Goal: Obtain resource: Download file/media

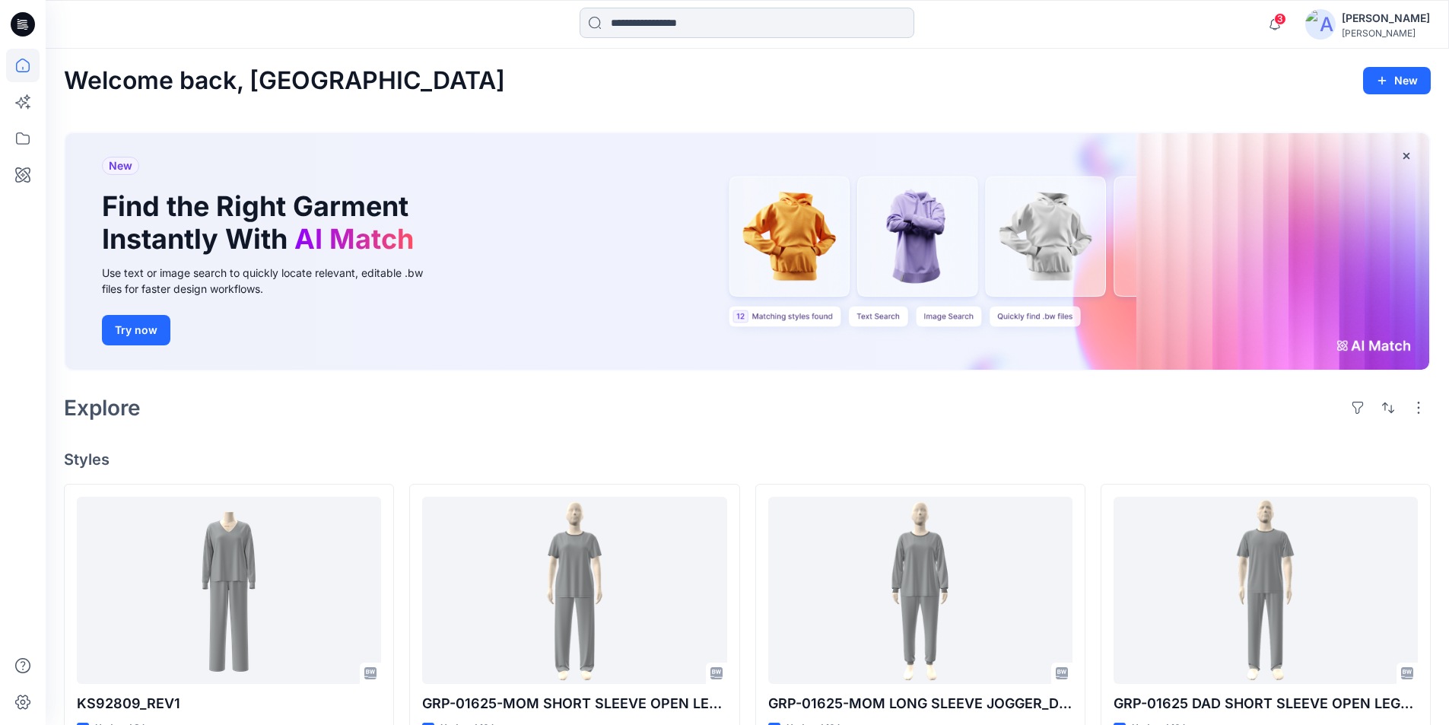
click at [717, 22] on input at bounding box center [747, 23] width 335 height 30
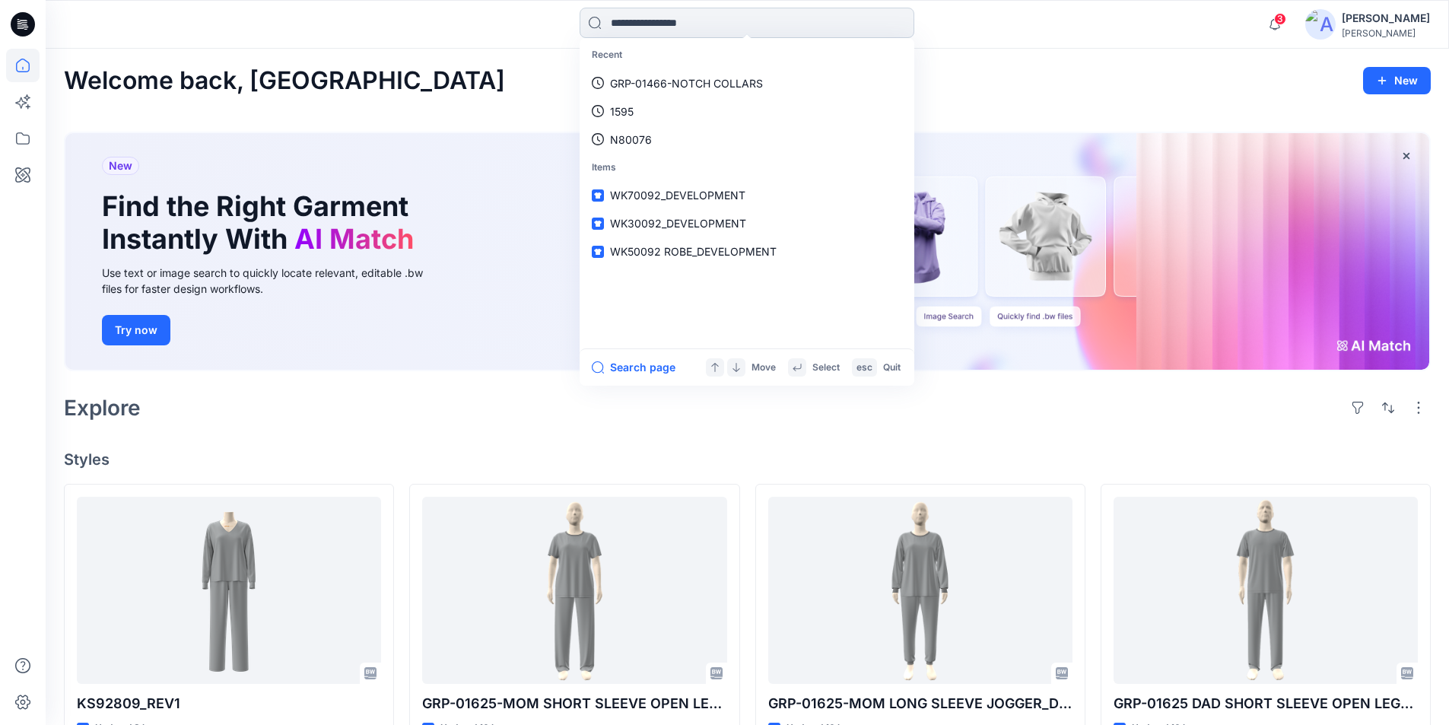
paste input "*******"
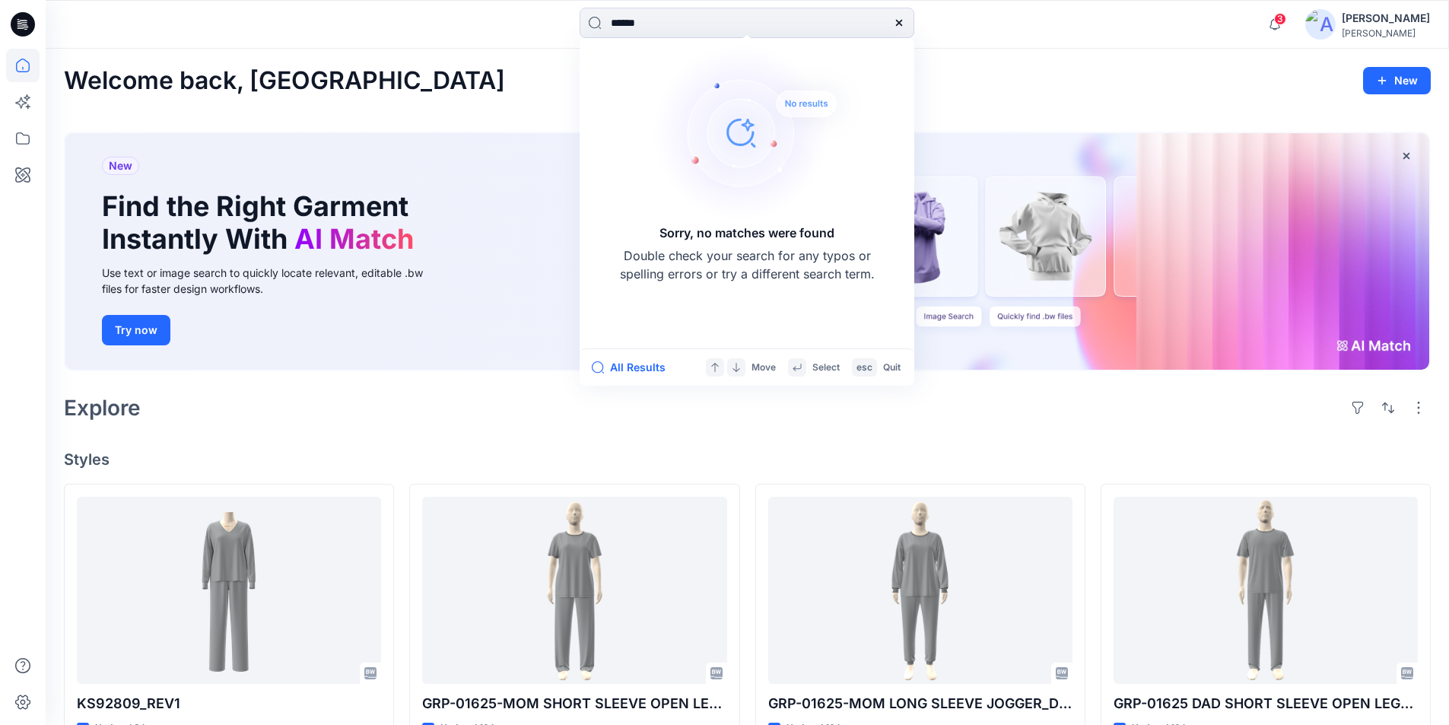
type input "******"
click at [717, 26] on icon at bounding box center [899, 23] width 12 height 12
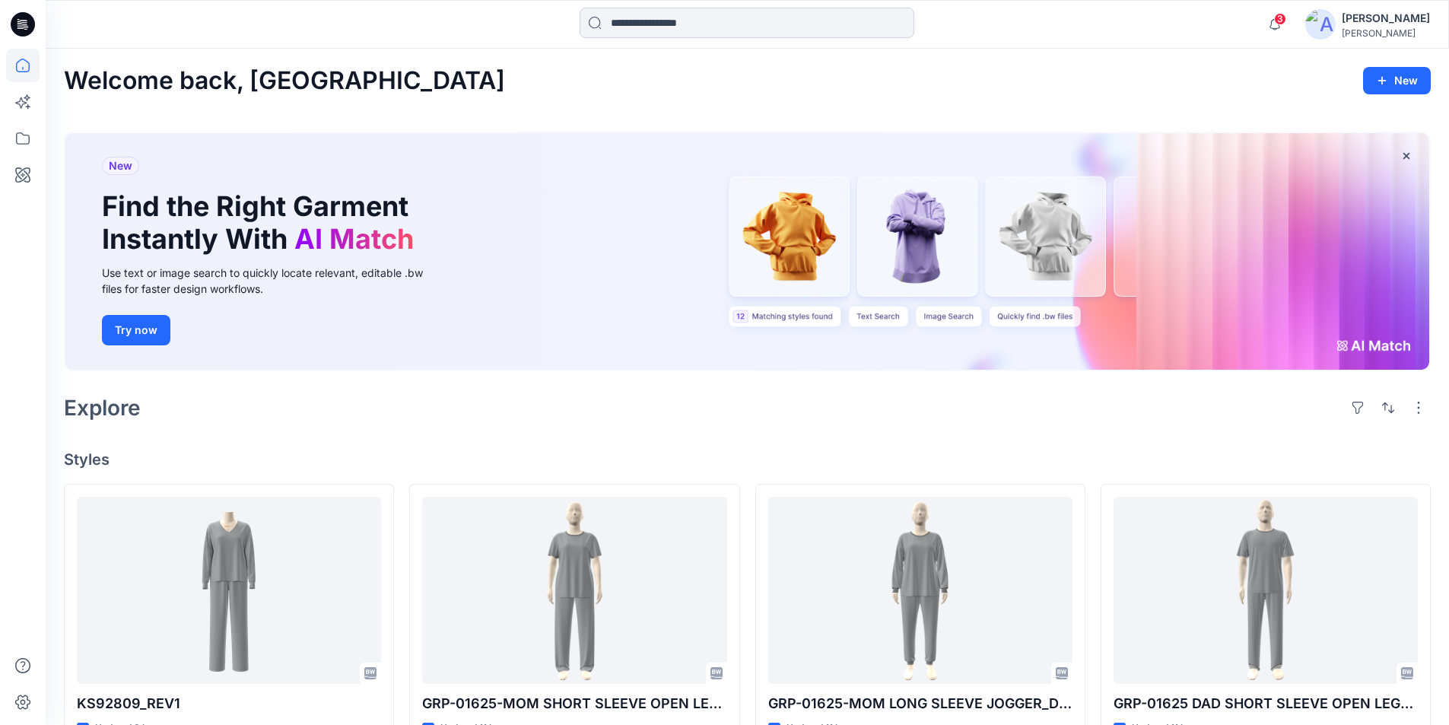
click at [666, 16] on input at bounding box center [747, 23] width 335 height 30
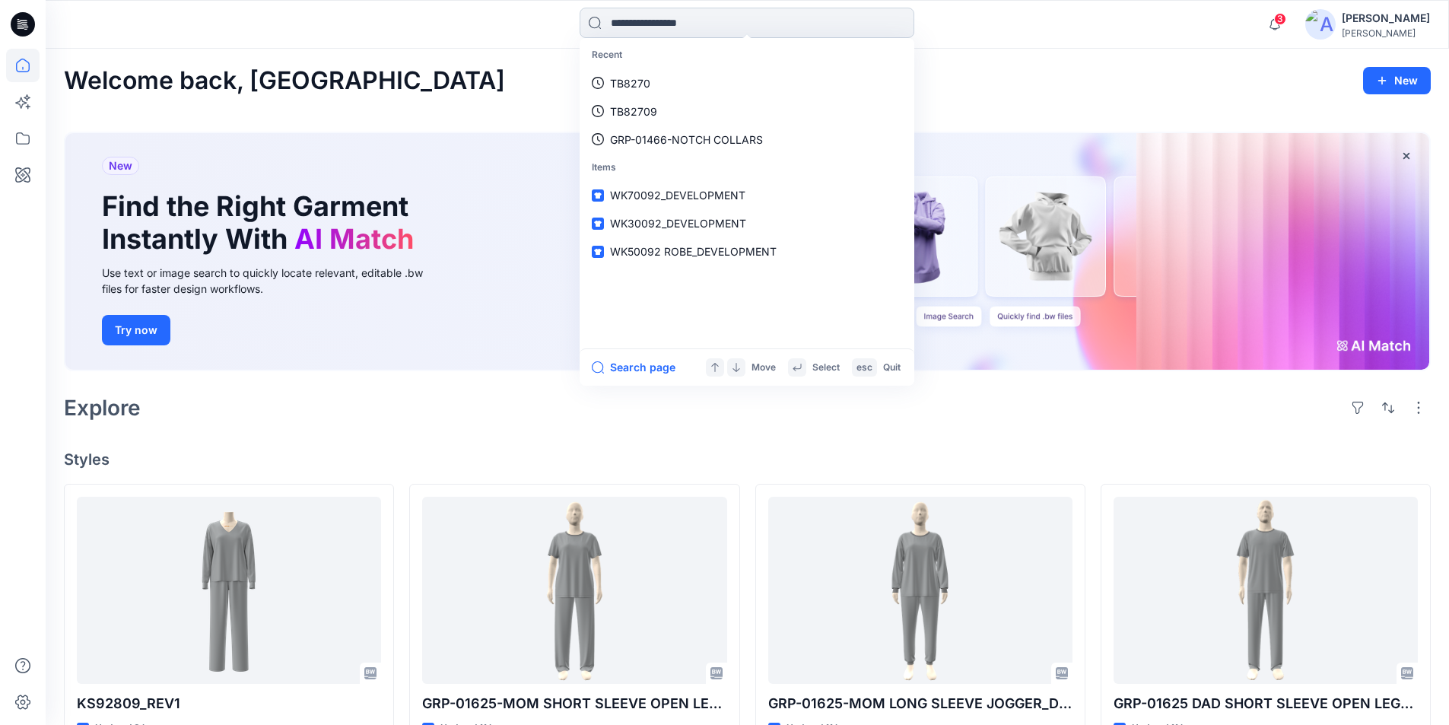
click at [678, 22] on input at bounding box center [747, 23] width 335 height 30
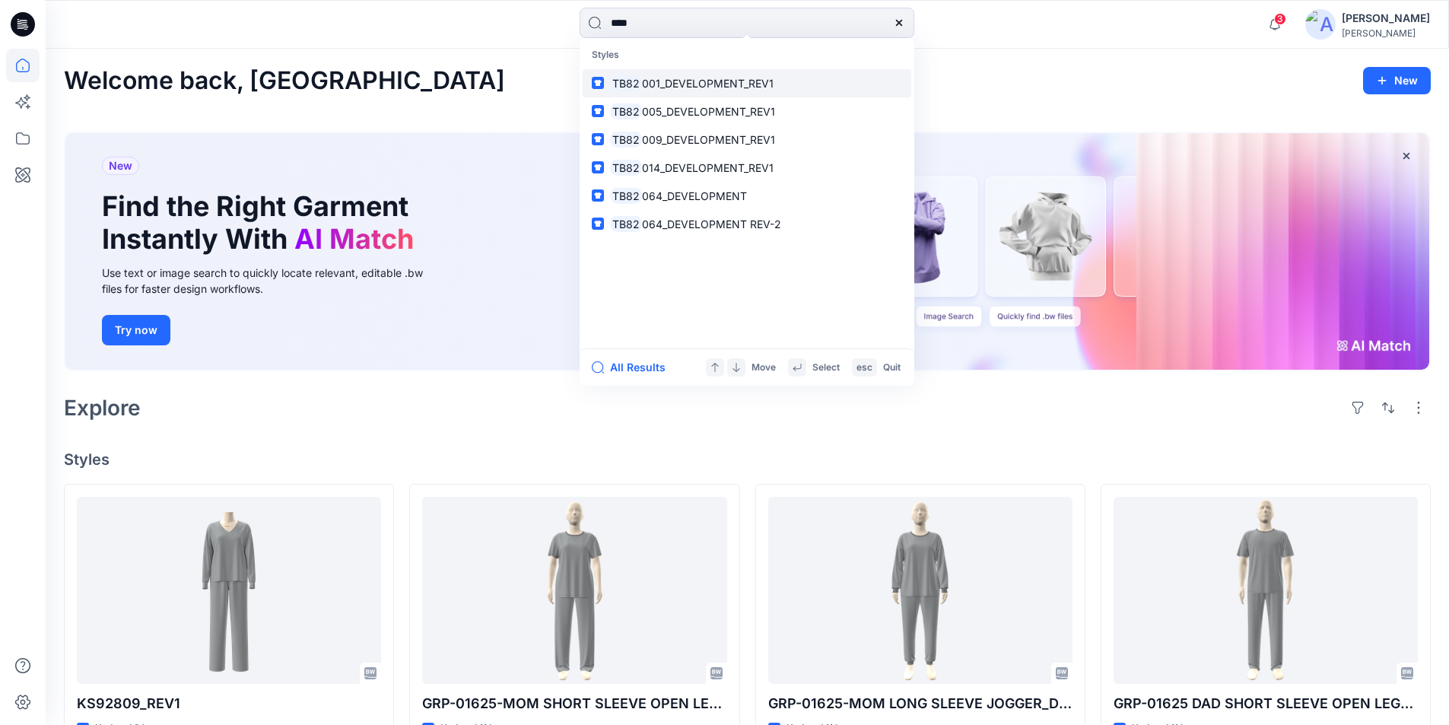
type input "****"
click at [651, 85] on span "001_DEVELOPMENT_REV1" at bounding box center [708, 83] width 132 height 13
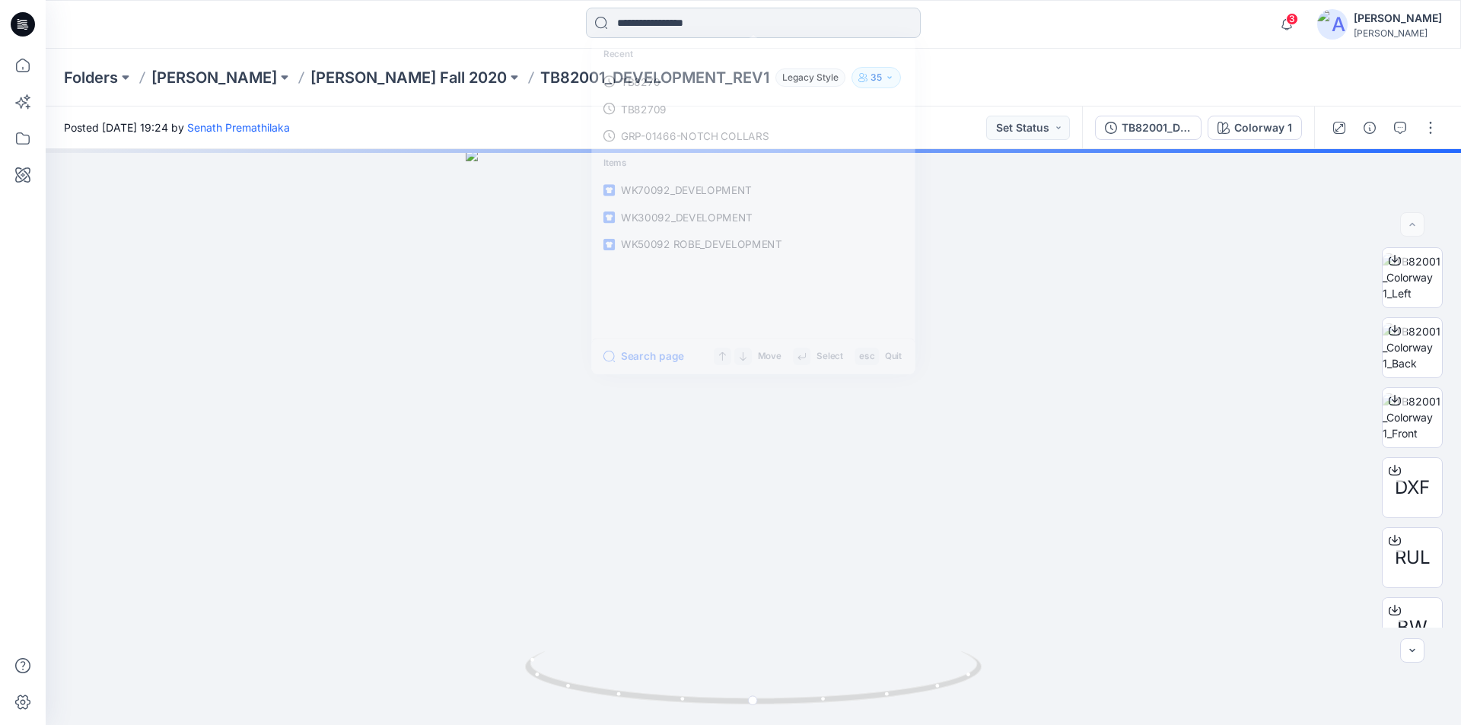
click at [673, 20] on input at bounding box center [753, 23] width 335 height 30
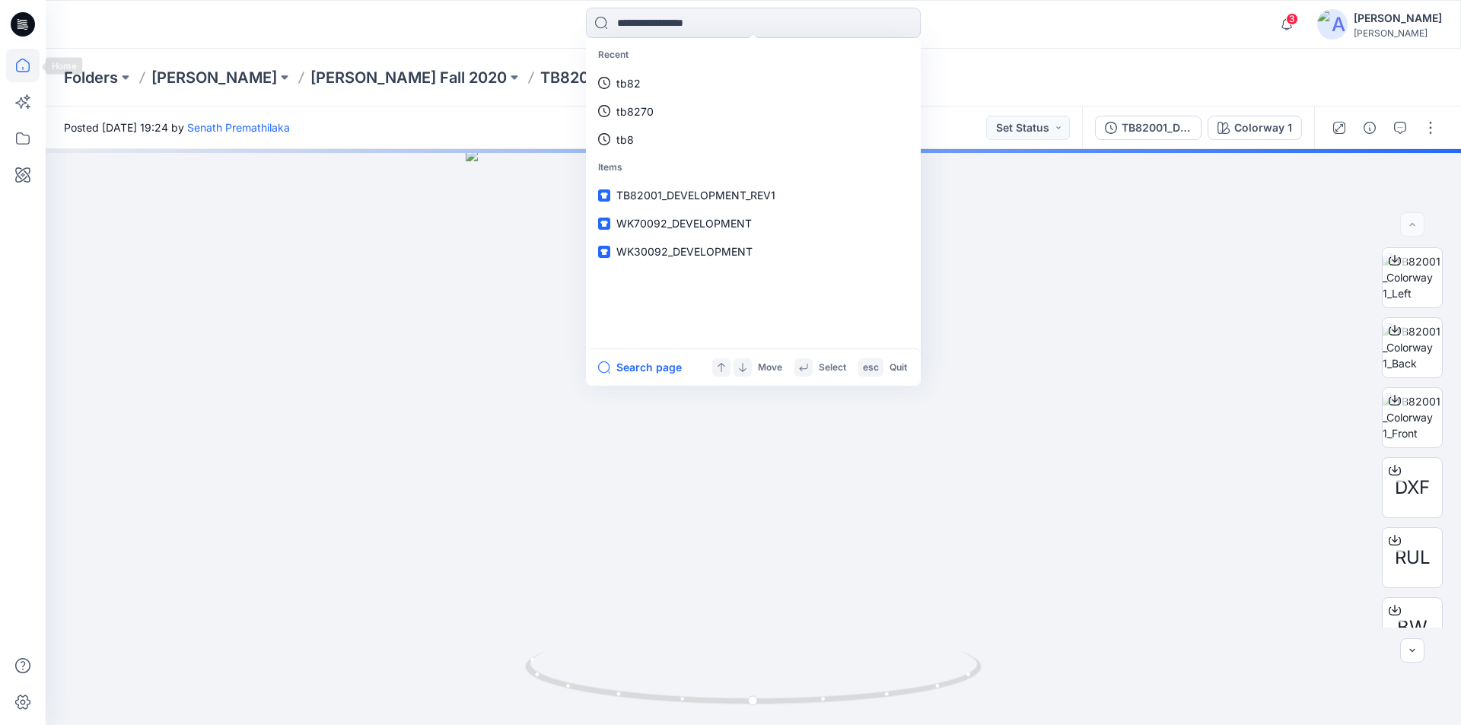
click at [19, 61] on icon at bounding box center [23, 66] width 14 height 14
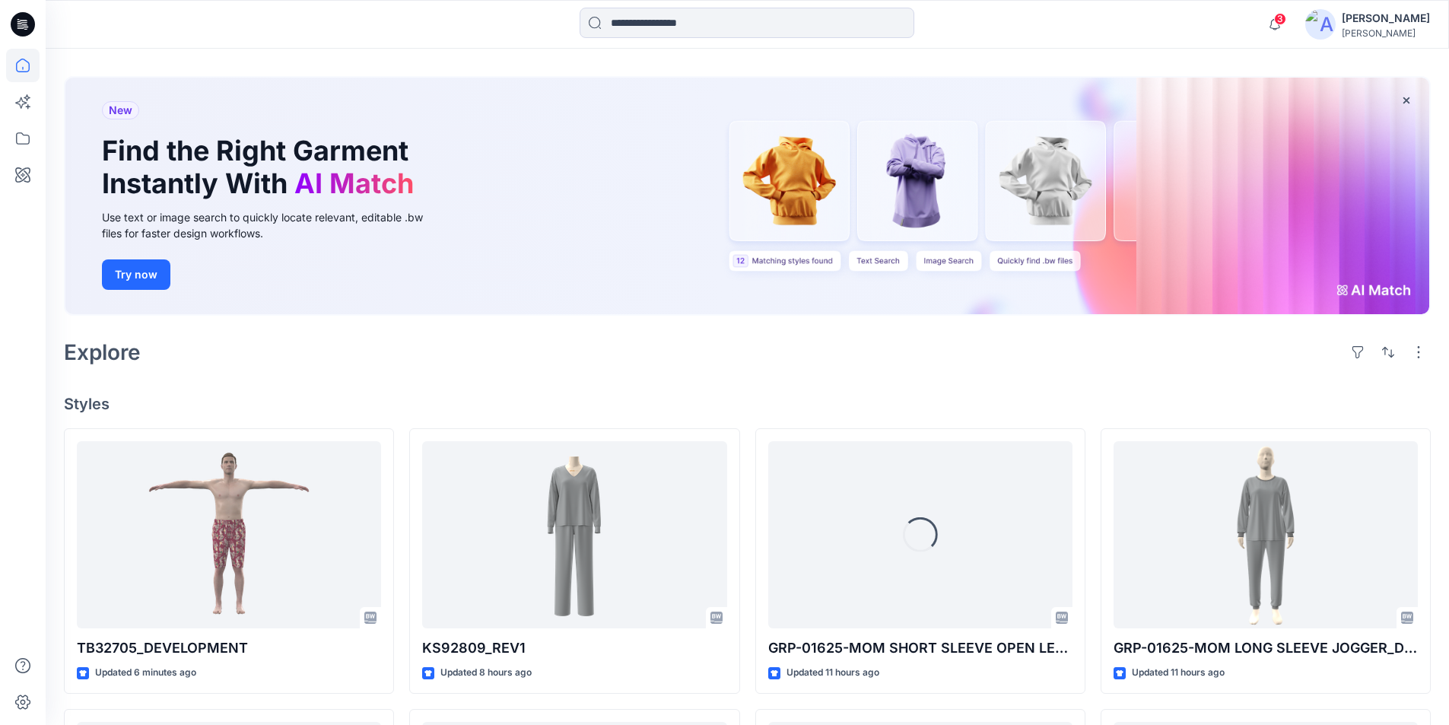
scroll to position [152, 0]
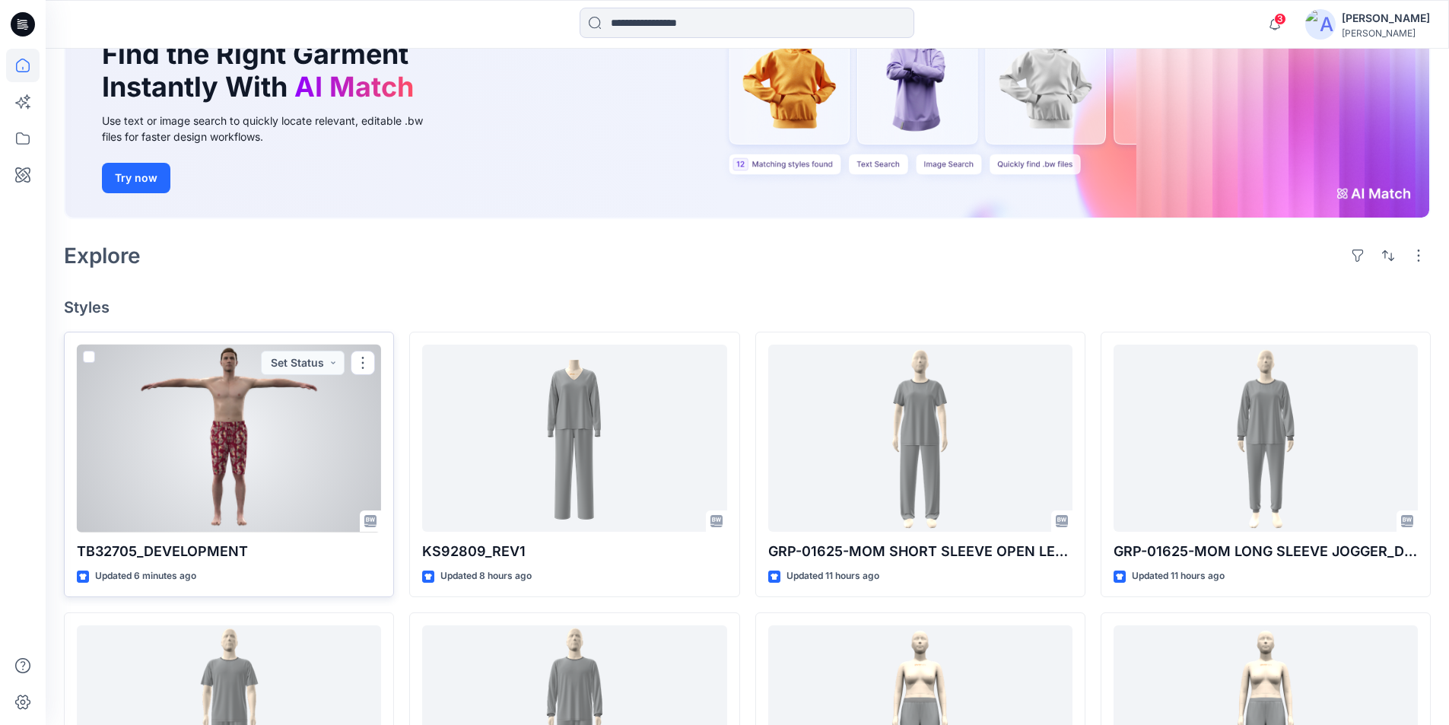
click at [269, 454] on div at bounding box center [229, 439] width 304 height 188
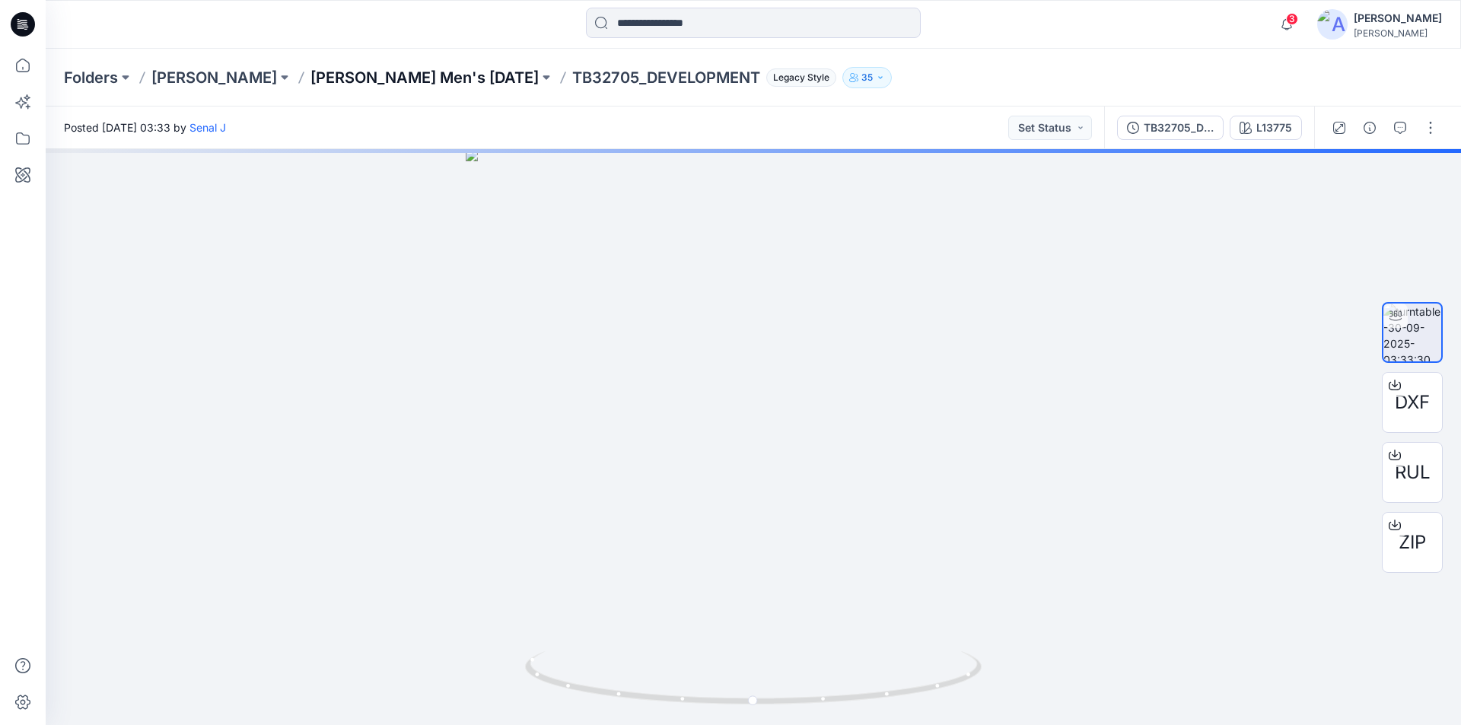
click at [456, 78] on p "[PERSON_NAME] Men's [DATE]" at bounding box center [424, 77] width 228 height 21
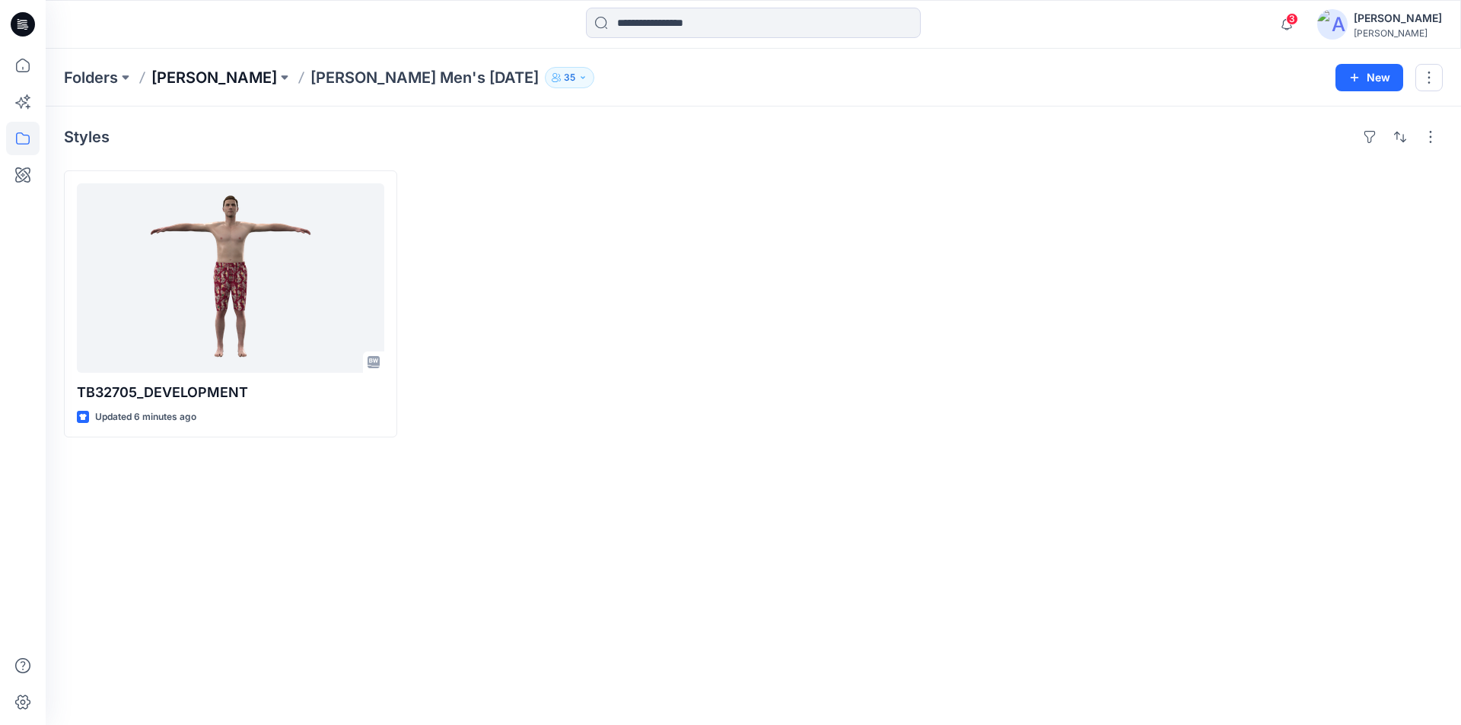
click at [229, 77] on p "[PERSON_NAME]" at bounding box center [214, 77] width 126 height 21
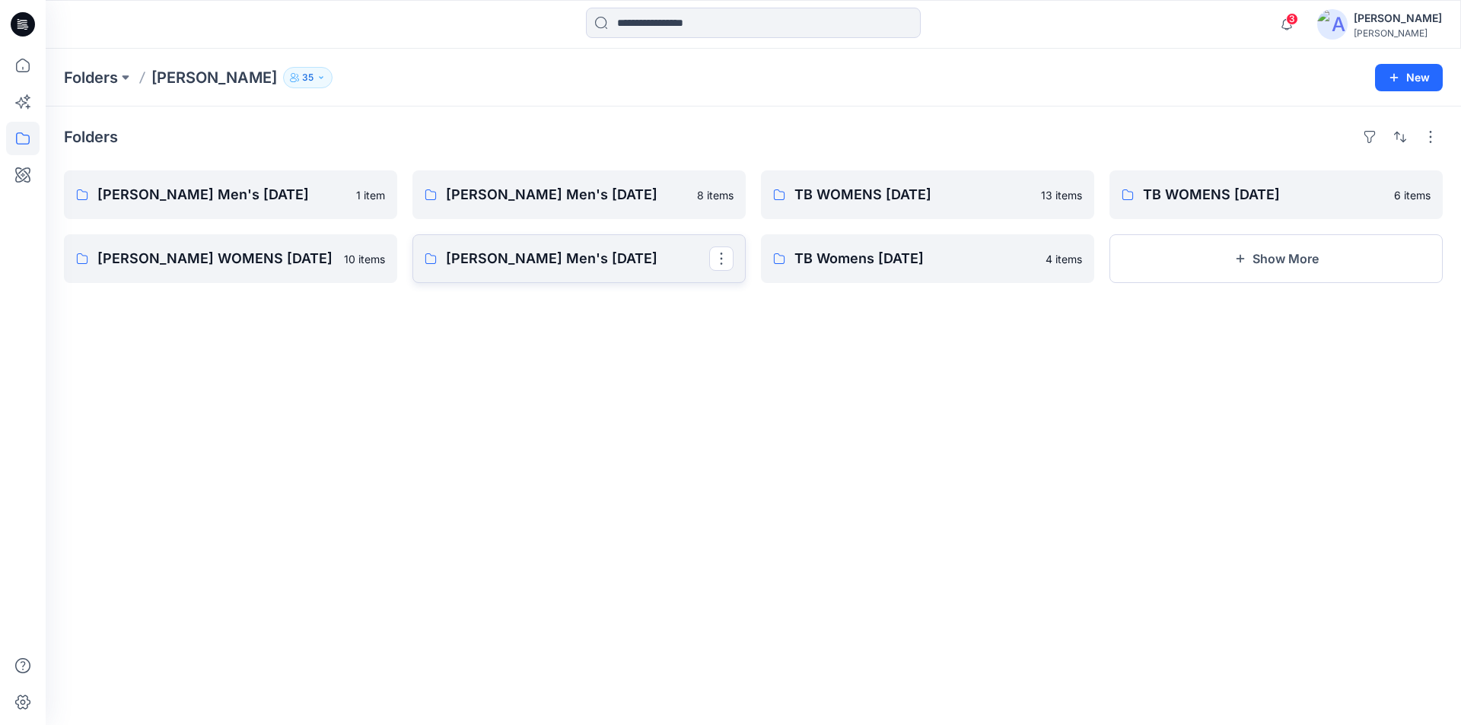
click at [556, 259] on p "[PERSON_NAME] Men's [DATE]" at bounding box center [577, 258] width 263 height 21
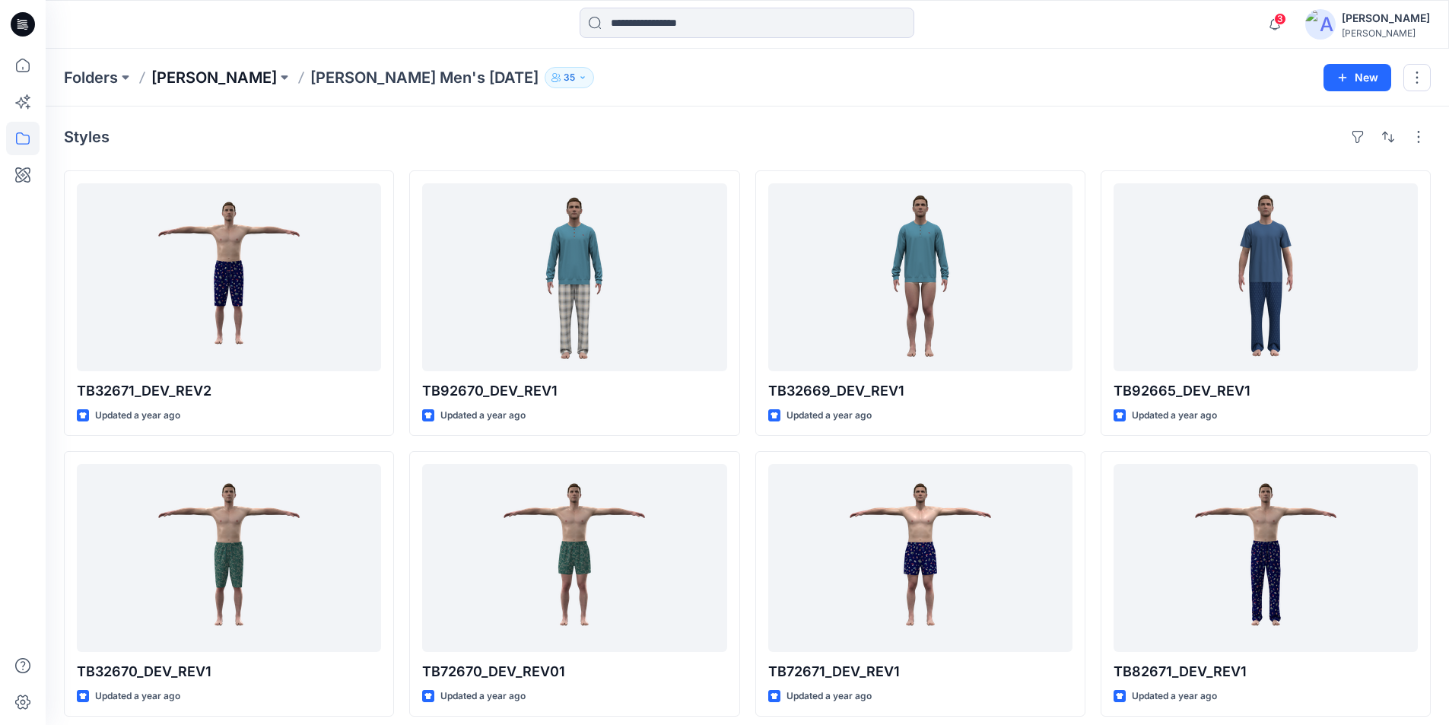
click at [197, 72] on p "[PERSON_NAME]" at bounding box center [214, 77] width 126 height 21
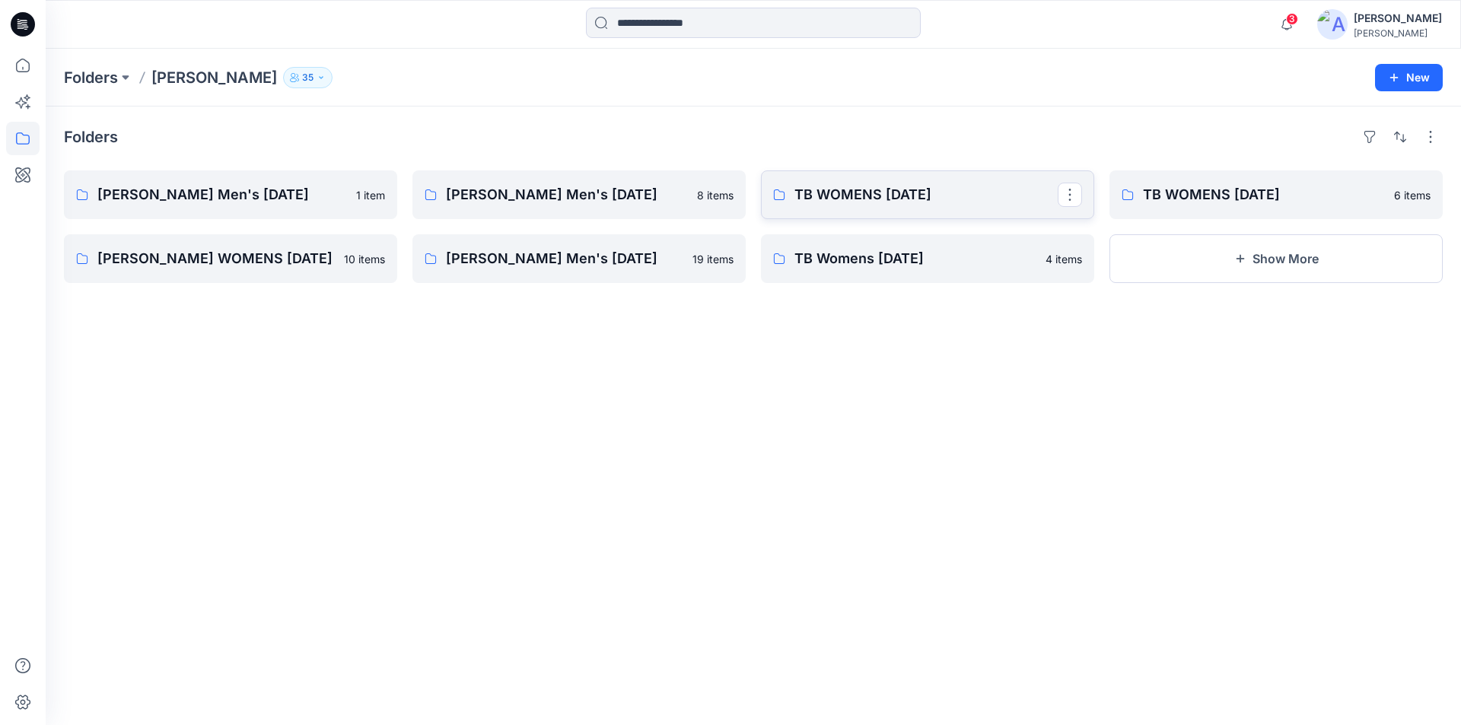
click at [717, 199] on p "TB WOMENS [DATE]" at bounding box center [925, 194] width 263 height 21
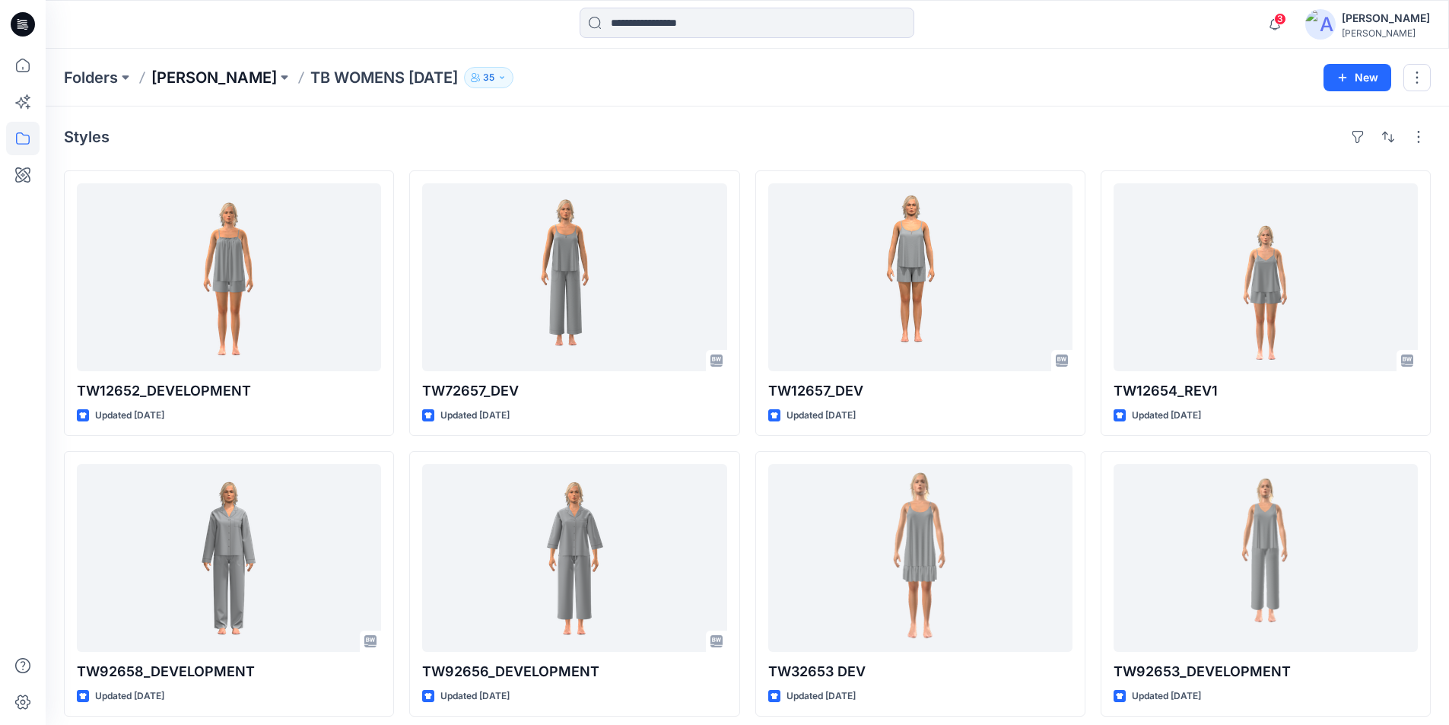
click at [227, 83] on p "[PERSON_NAME]" at bounding box center [214, 77] width 126 height 21
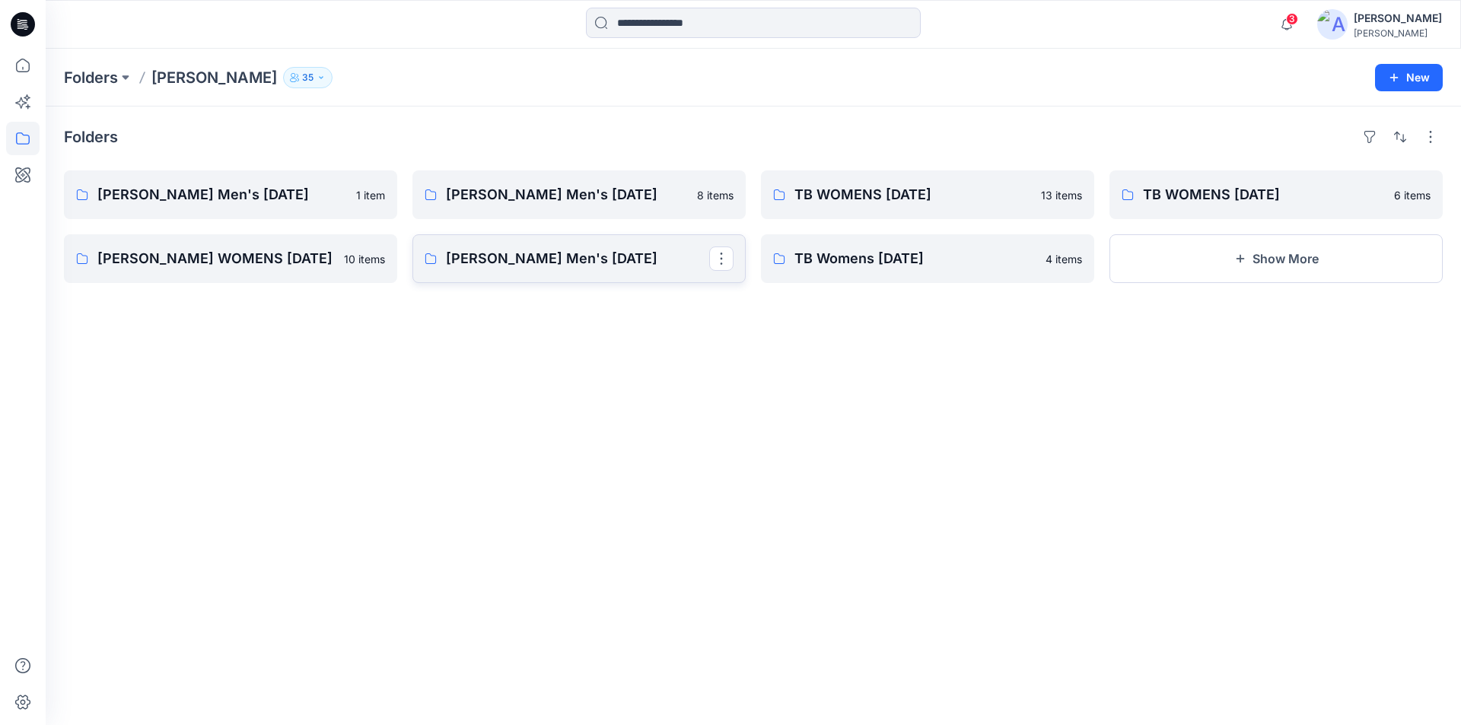
click at [579, 259] on p "[PERSON_NAME] Men's [DATE]" at bounding box center [577, 258] width 263 height 21
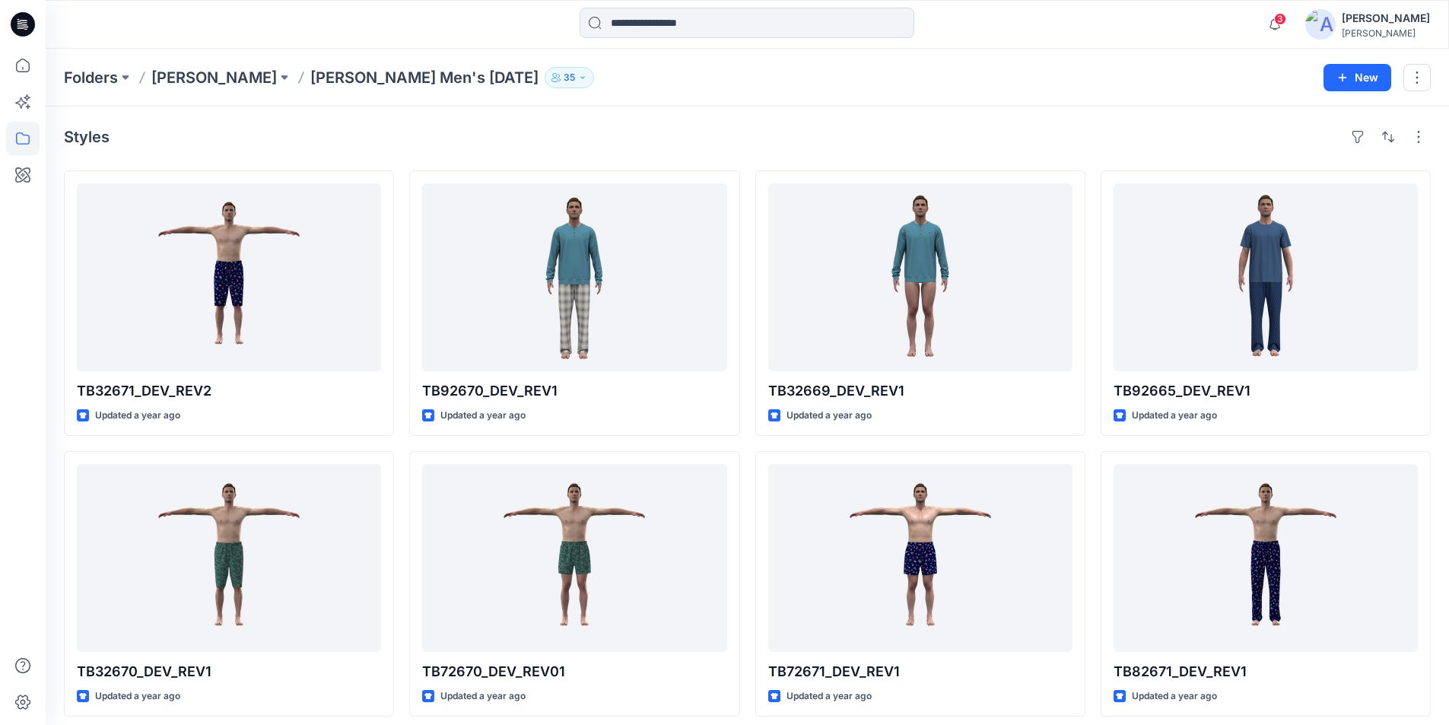
click at [346, 83] on p "[PERSON_NAME] Men's [DATE]" at bounding box center [424, 77] width 228 height 21
click at [357, 72] on p "[PERSON_NAME] Men's [DATE]" at bounding box center [424, 77] width 228 height 21
click at [249, 84] on p "[PERSON_NAME]" at bounding box center [214, 77] width 126 height 21
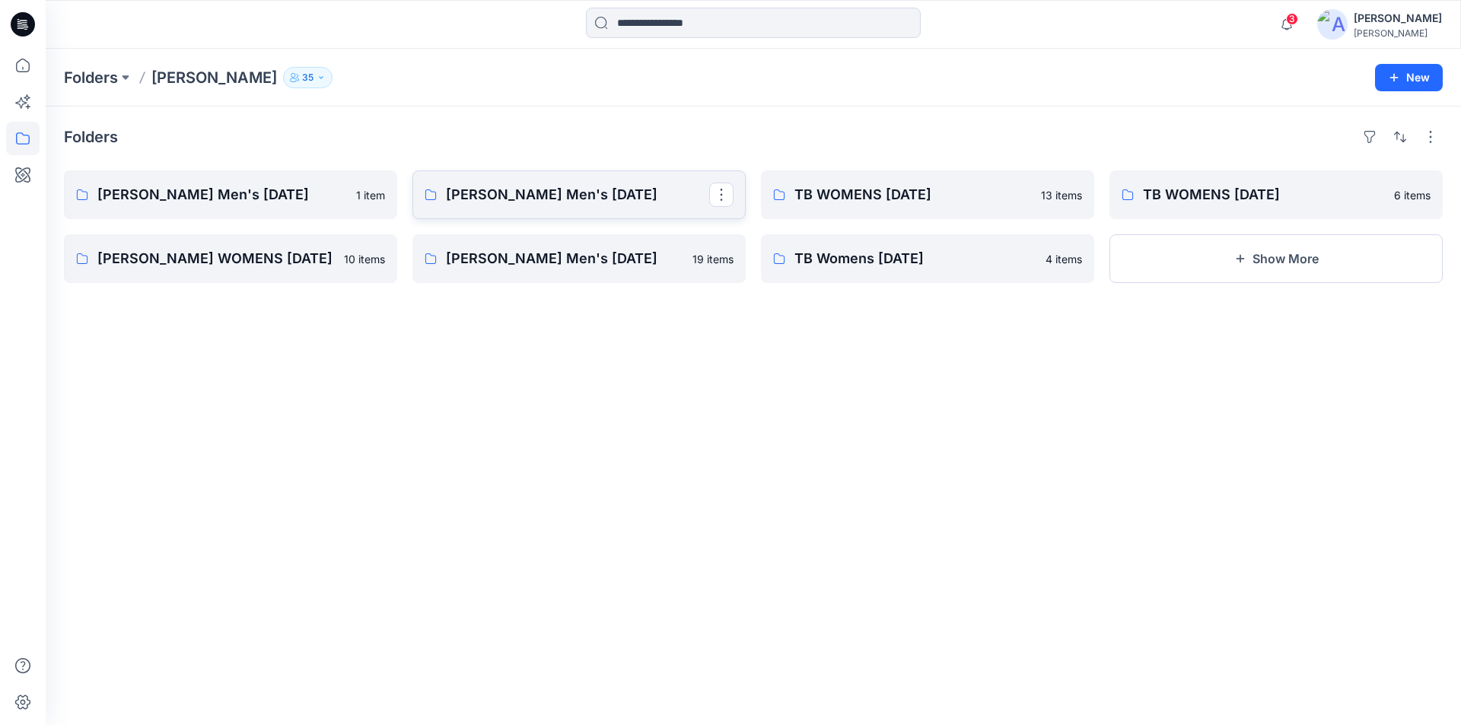
click at [562, 198] on p "[PERSON_NAME] Men's [DATE]" at bounding box center [577, 194] width 263 height 21
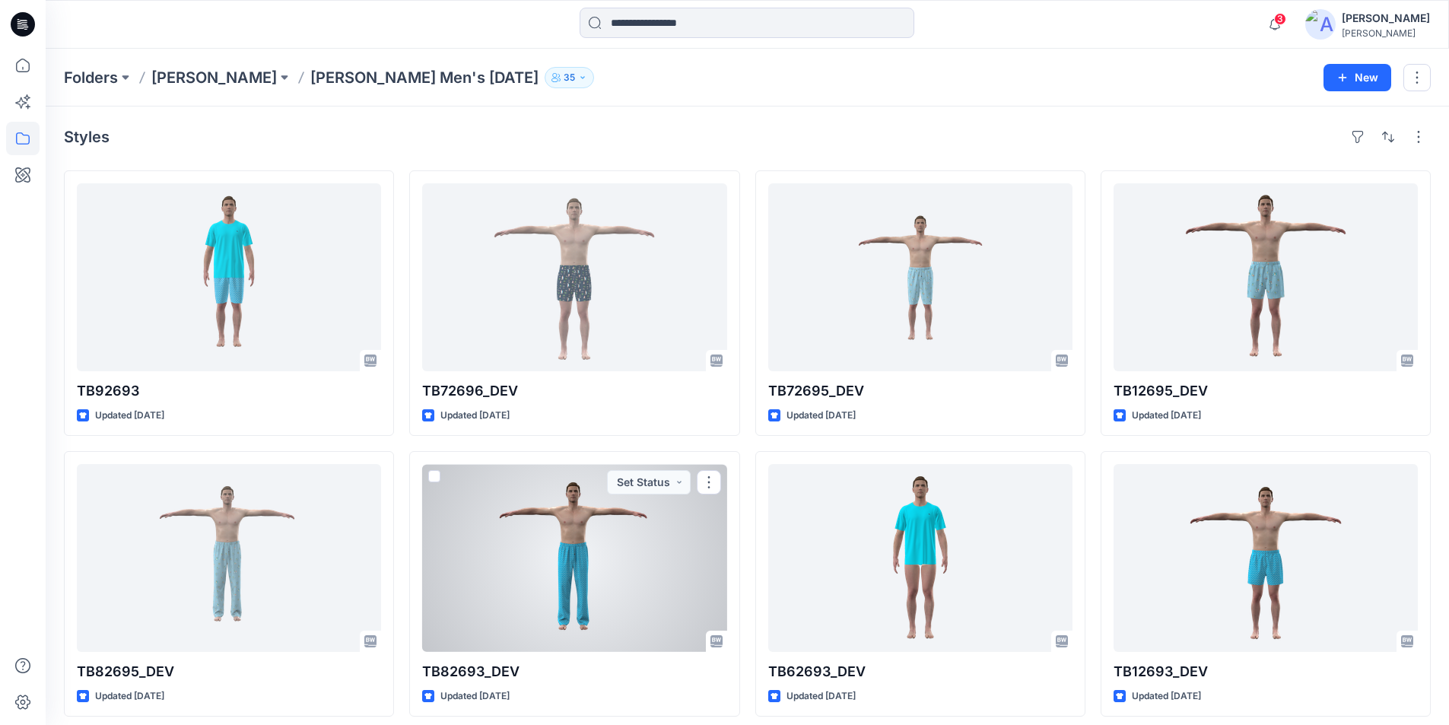
scroll to position [10, 0]
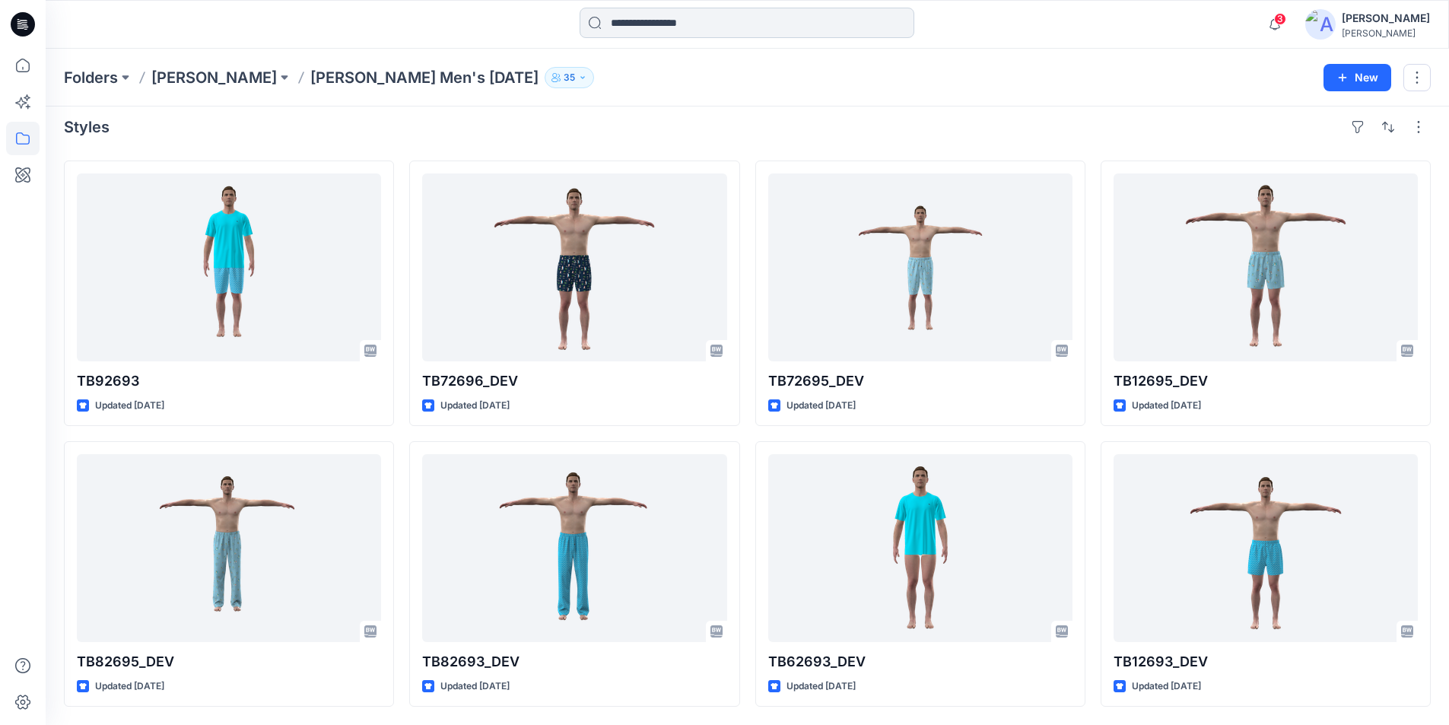
click at [649, 21] on input at bounding box center [747, 23] width 335 height 30
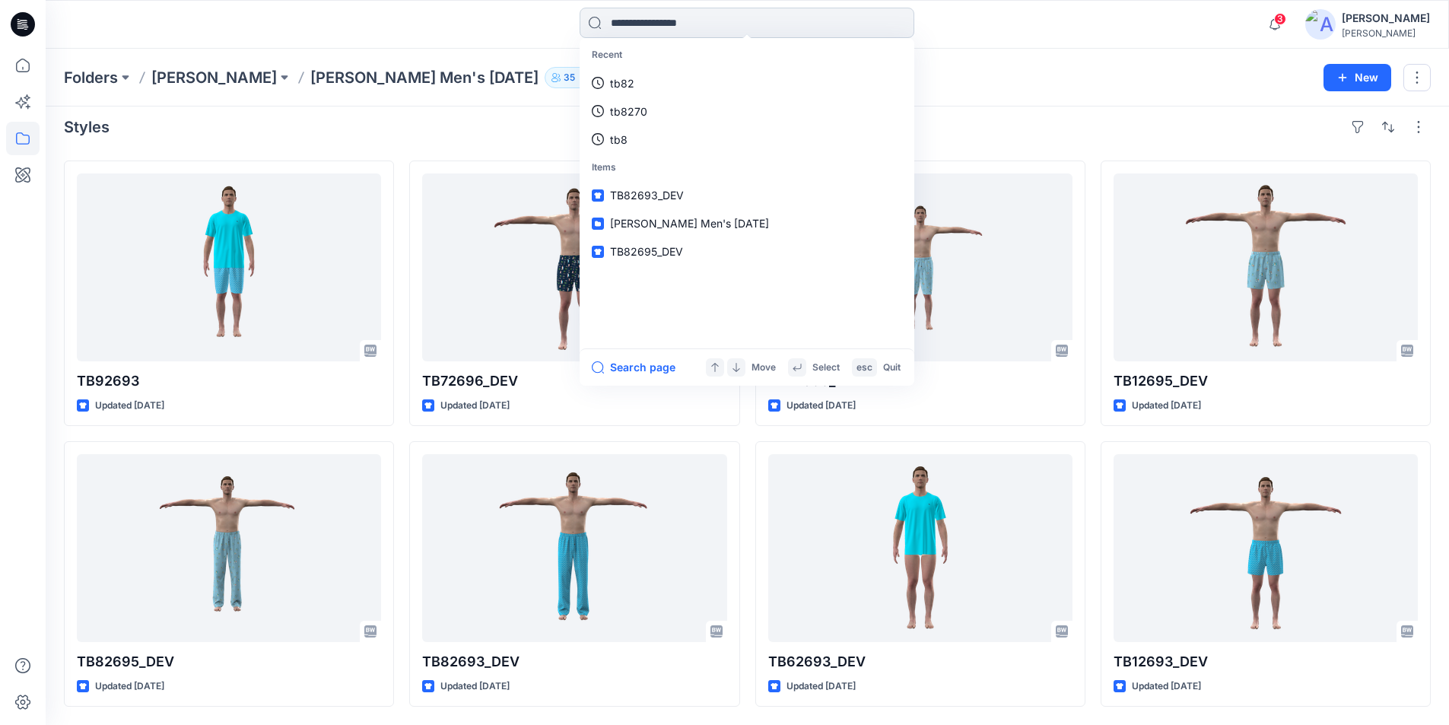
paste input "*******"
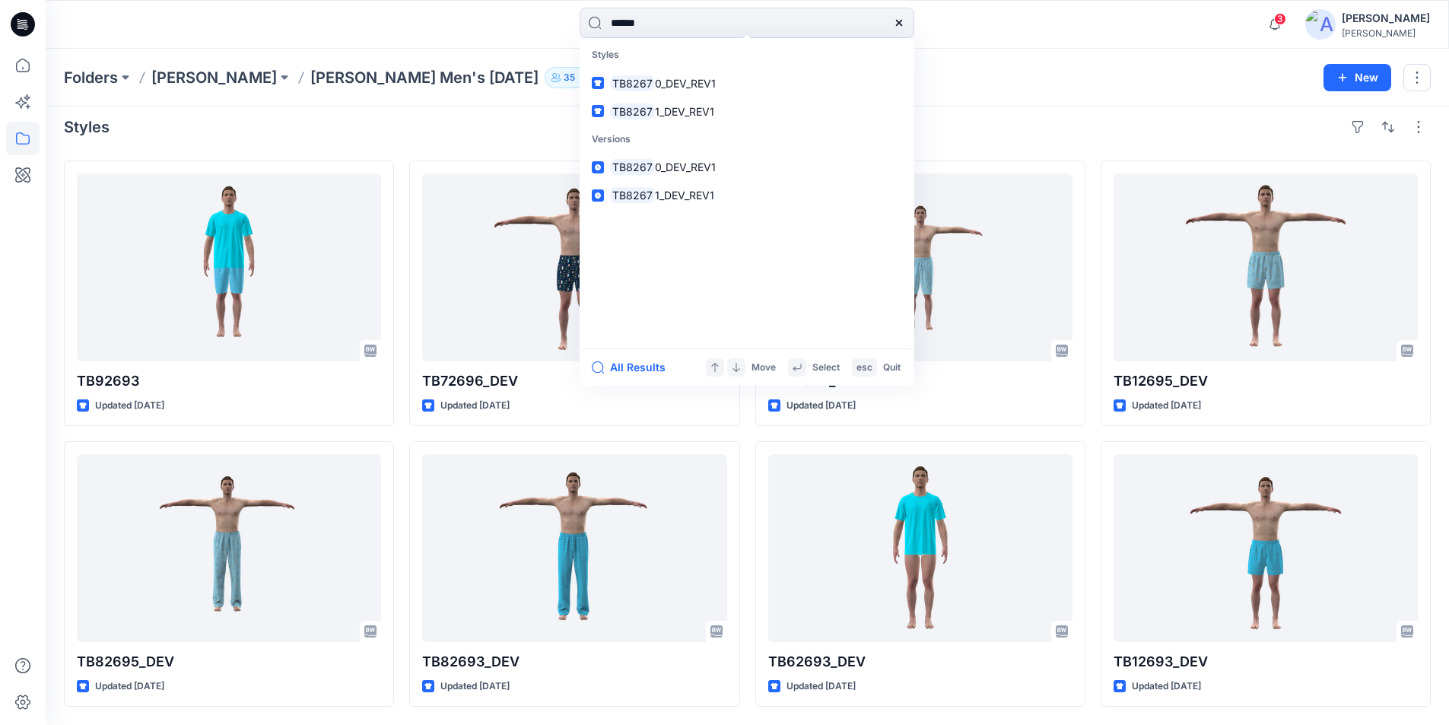
type input "******"
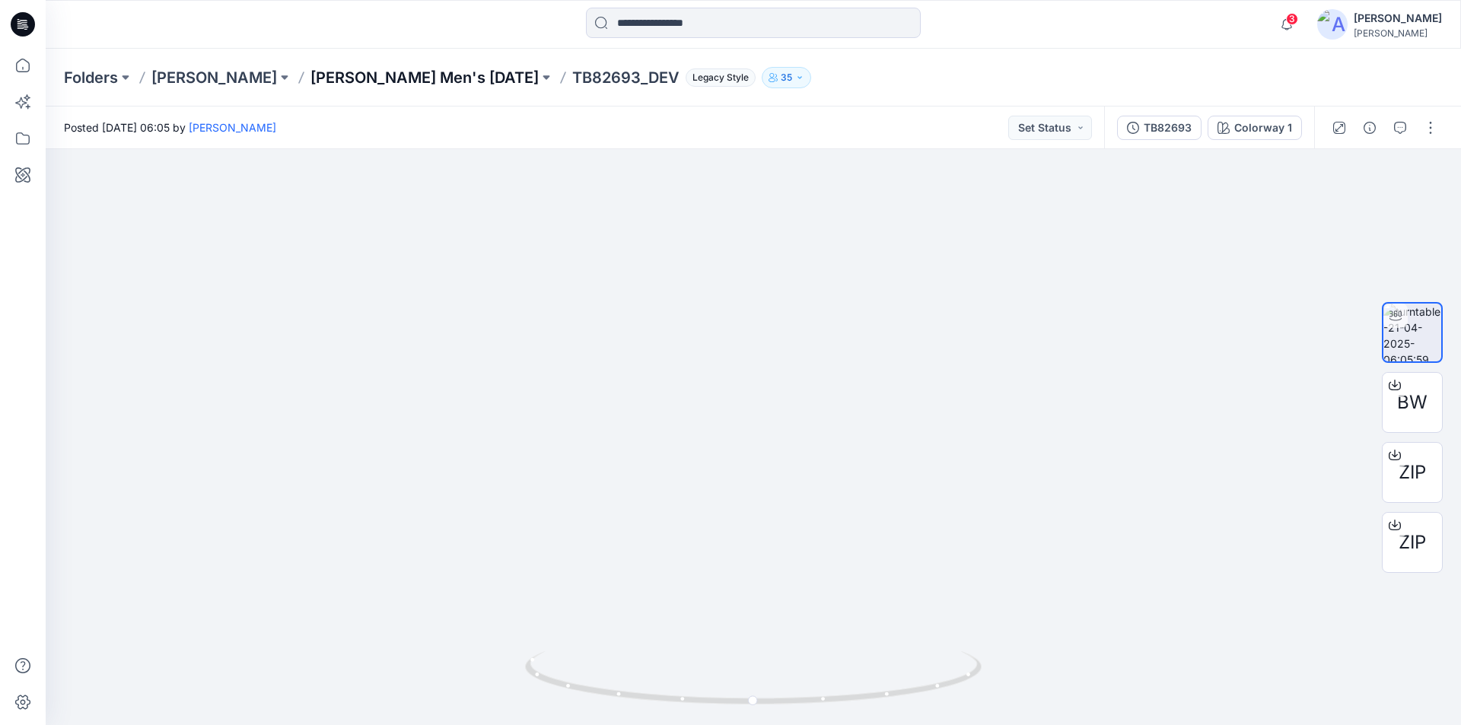
click at [389, 78] on p "[PERSON_NAME] Men's [DATE]" at bounding box center [424, 77] width 228 height 21
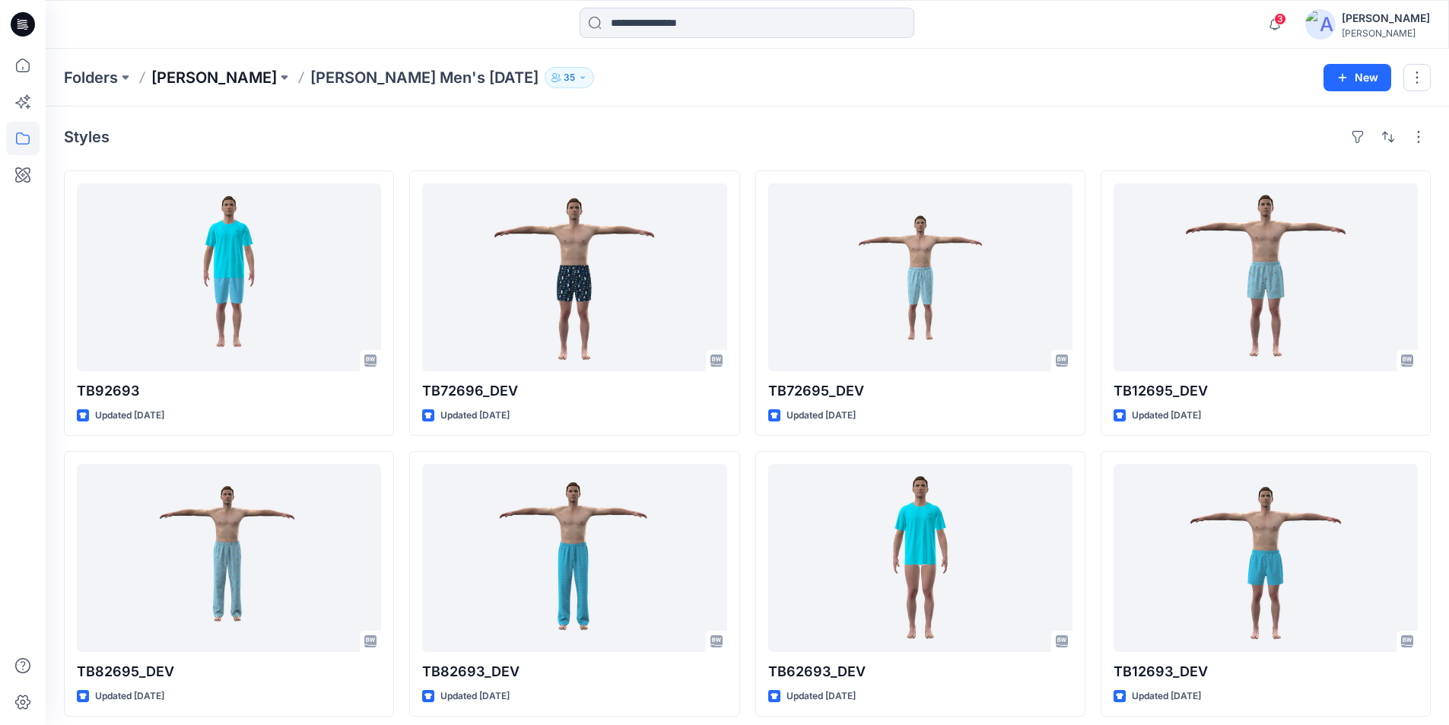
click at [238, 75] on p "[PERSON_NAME]" at bounding box center [214, 77] width 126 height 21
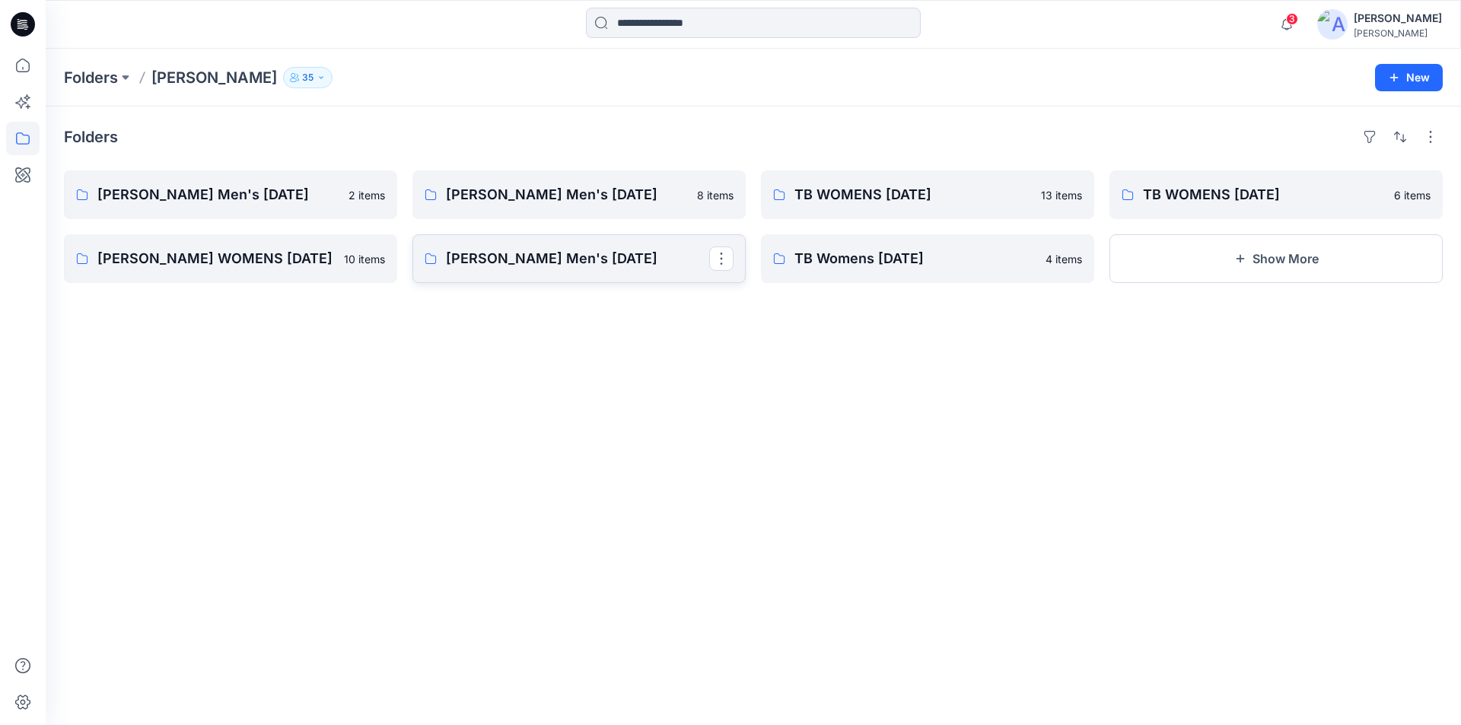
click at [582, 263] on p "[PERSON_NAME] Men's [DATE]" at bounding box center [577, 258] width 263 height 21
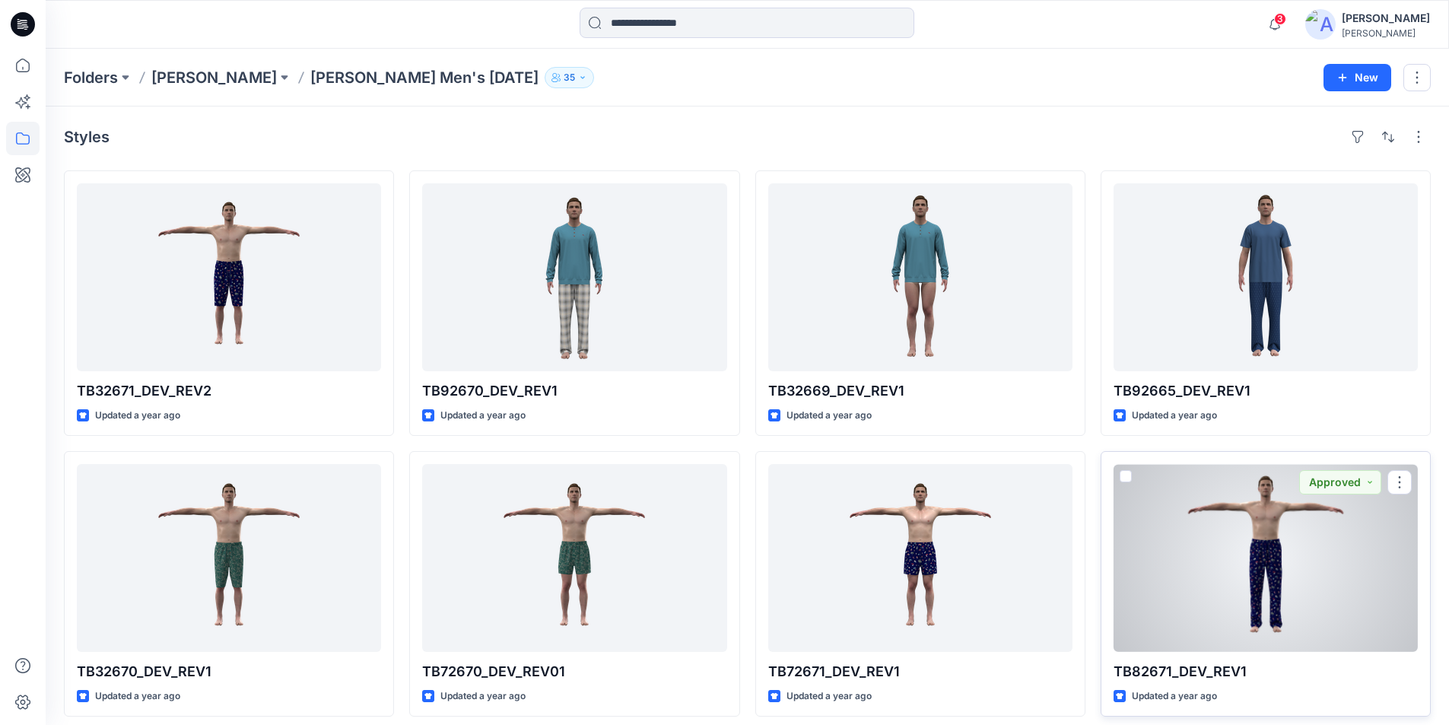
click at [1247, 589] on div at bounding box center [1266, 558] width 304 height 188
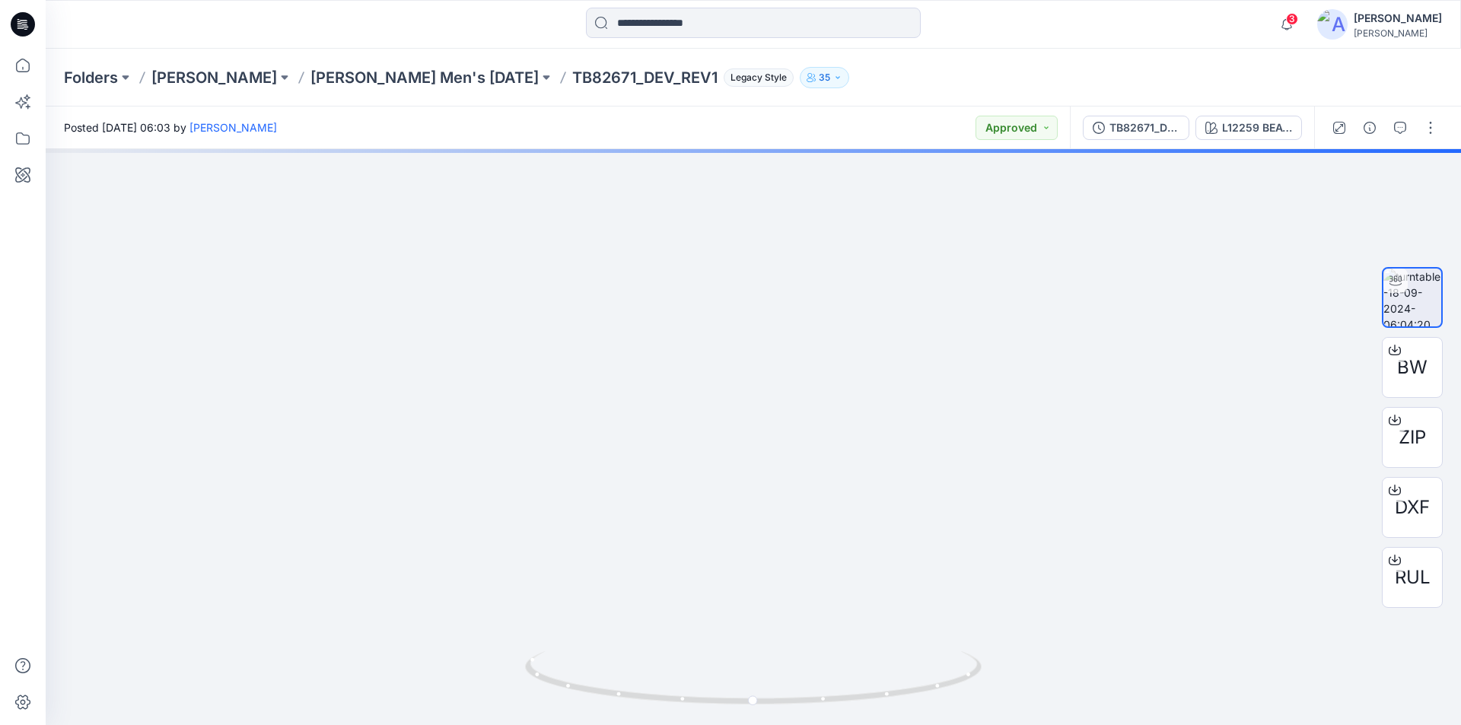
drag, startPoint x: 870, startPoint y: 455, endPoint x: 851, endPoint y: 80, distance: 375.5
drag, startPoint x: 832, startPoint y: 343, endPoint x: 832, endPoint y: 755, distance: 411.6
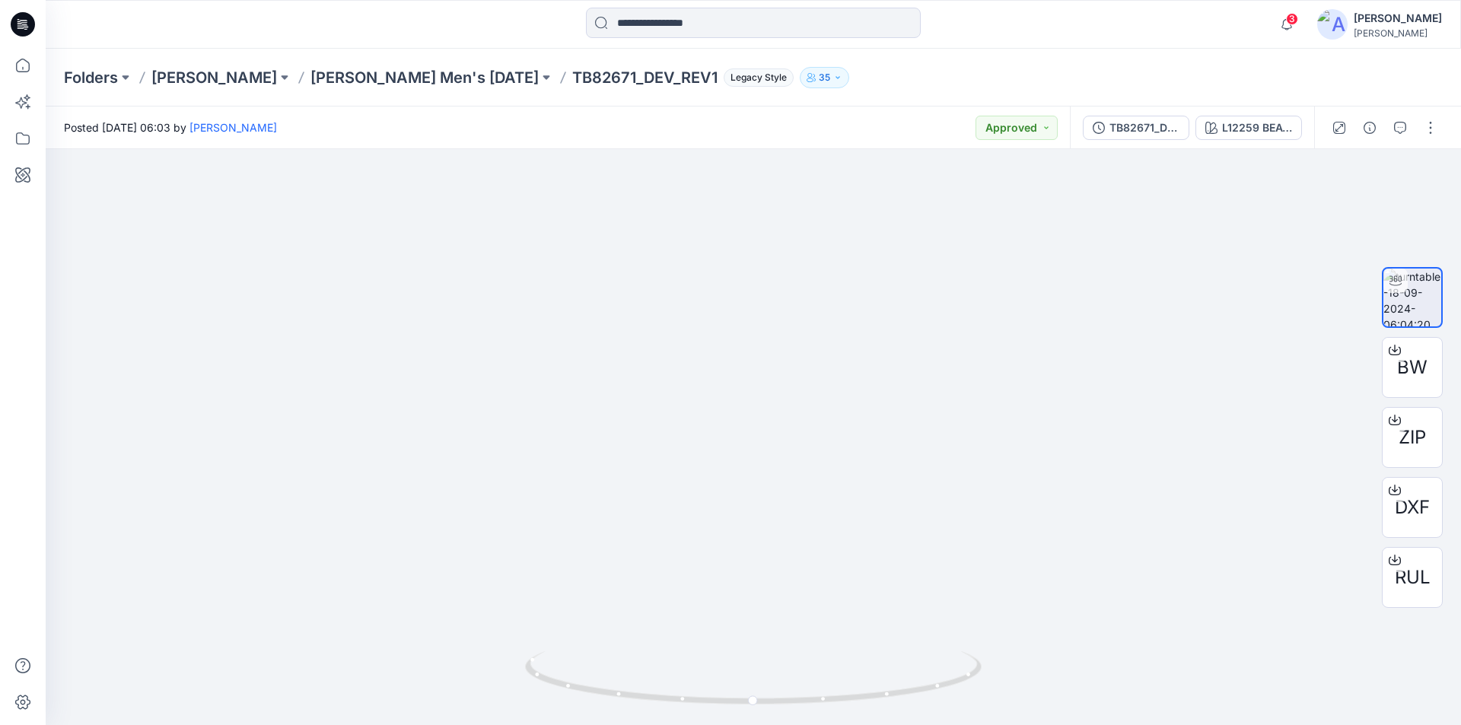
drag, startPoint x: 863, startPoint y: 418, endPoint x: 813, endPoint y: 755, distance: 340.6
click at [27, 65] on icon at bounding box center [22, 65] width 33 height 33
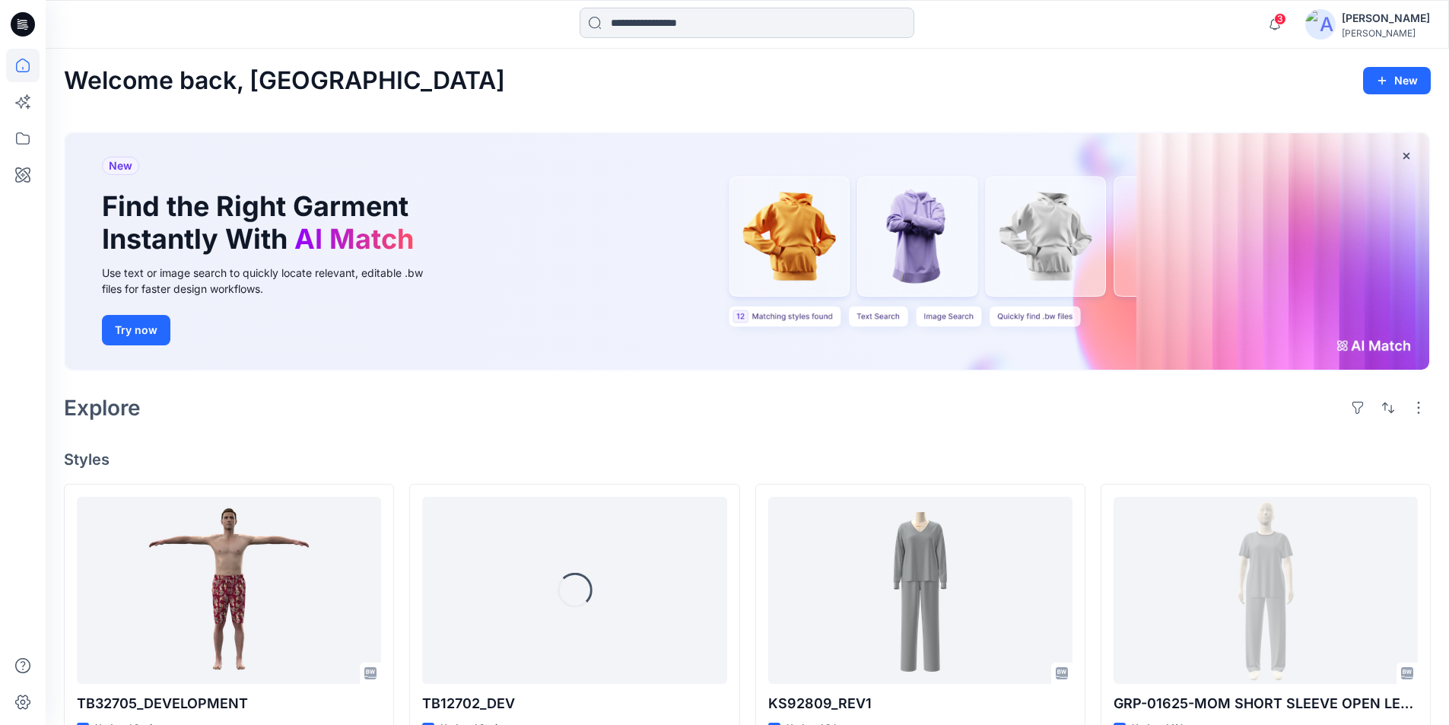
click at [656, 27] on input at bounding box center [747, 23] width 335 height 30
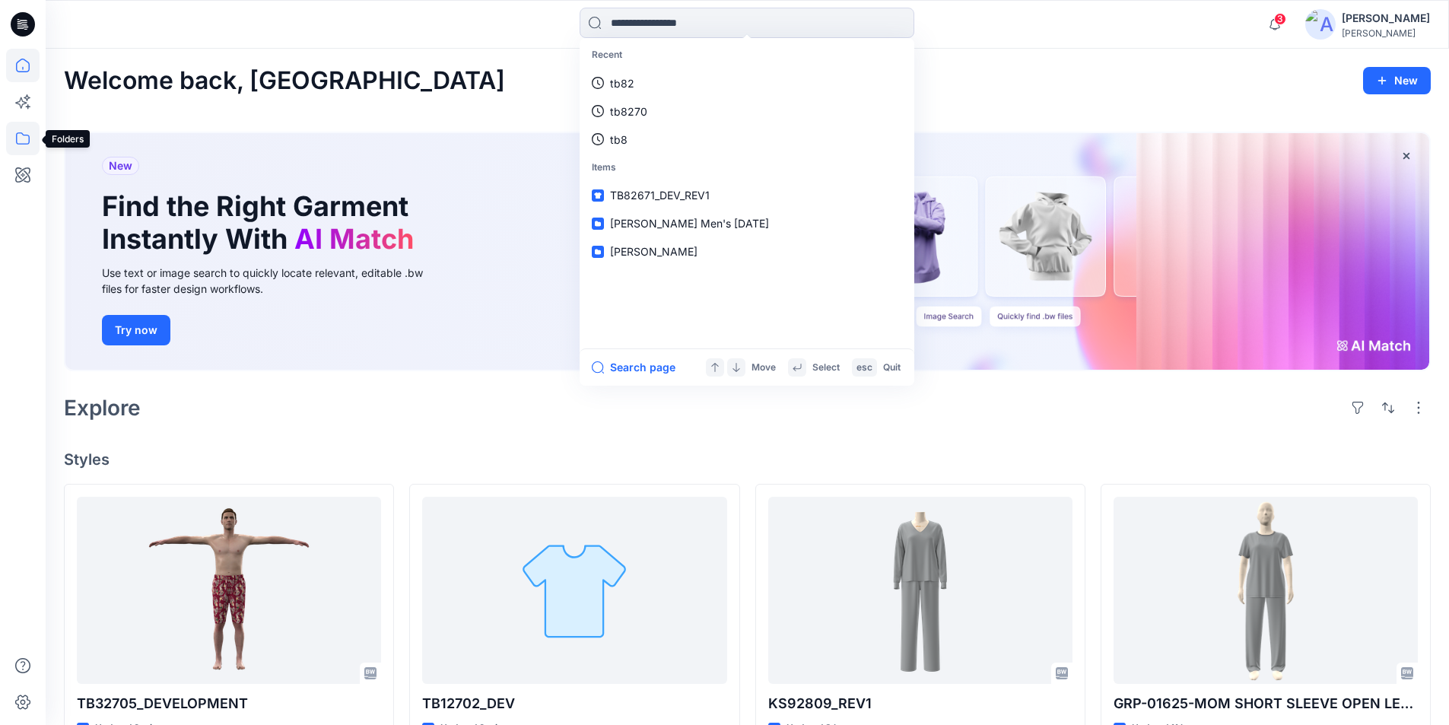
click at [18, 139] on icon at bounding box center [22, 138] width 33 height 33
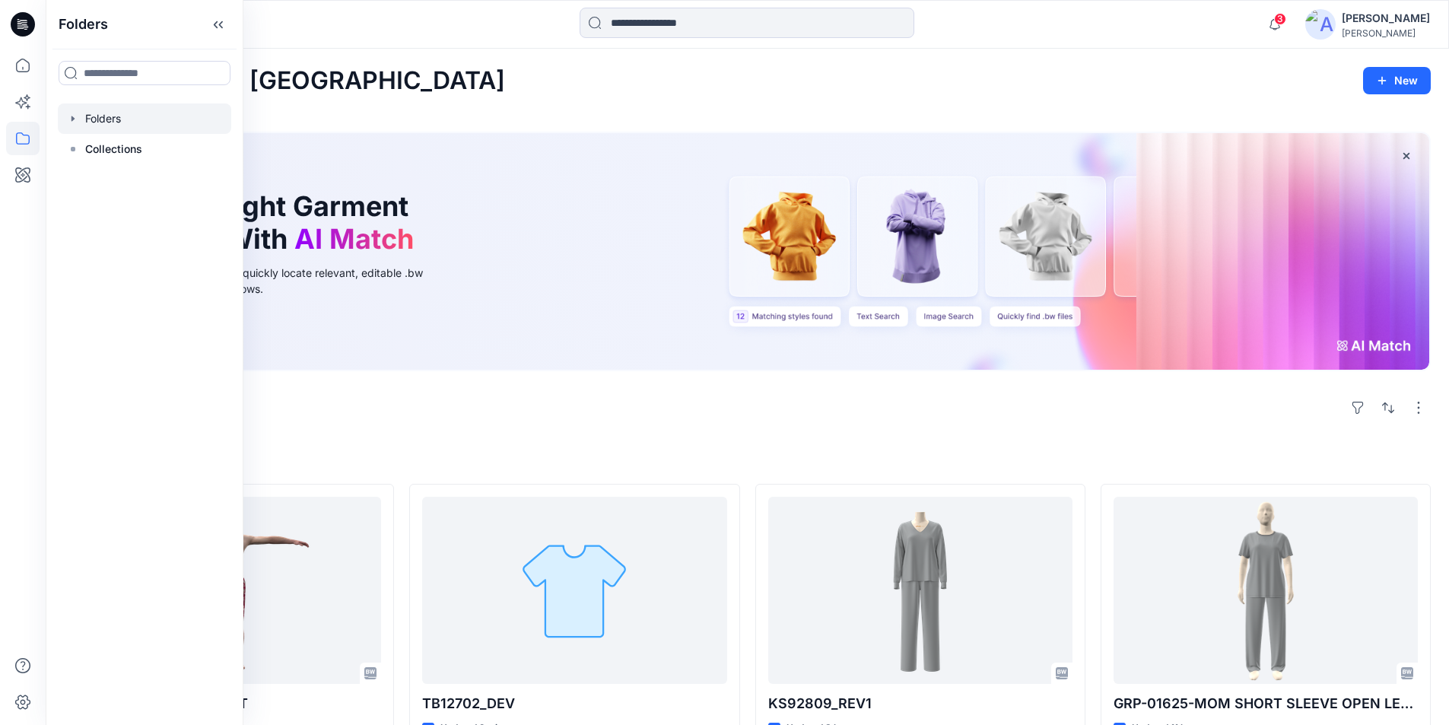
click at [108, 126] on div at bounding box center [144, 118] width 173 height 30
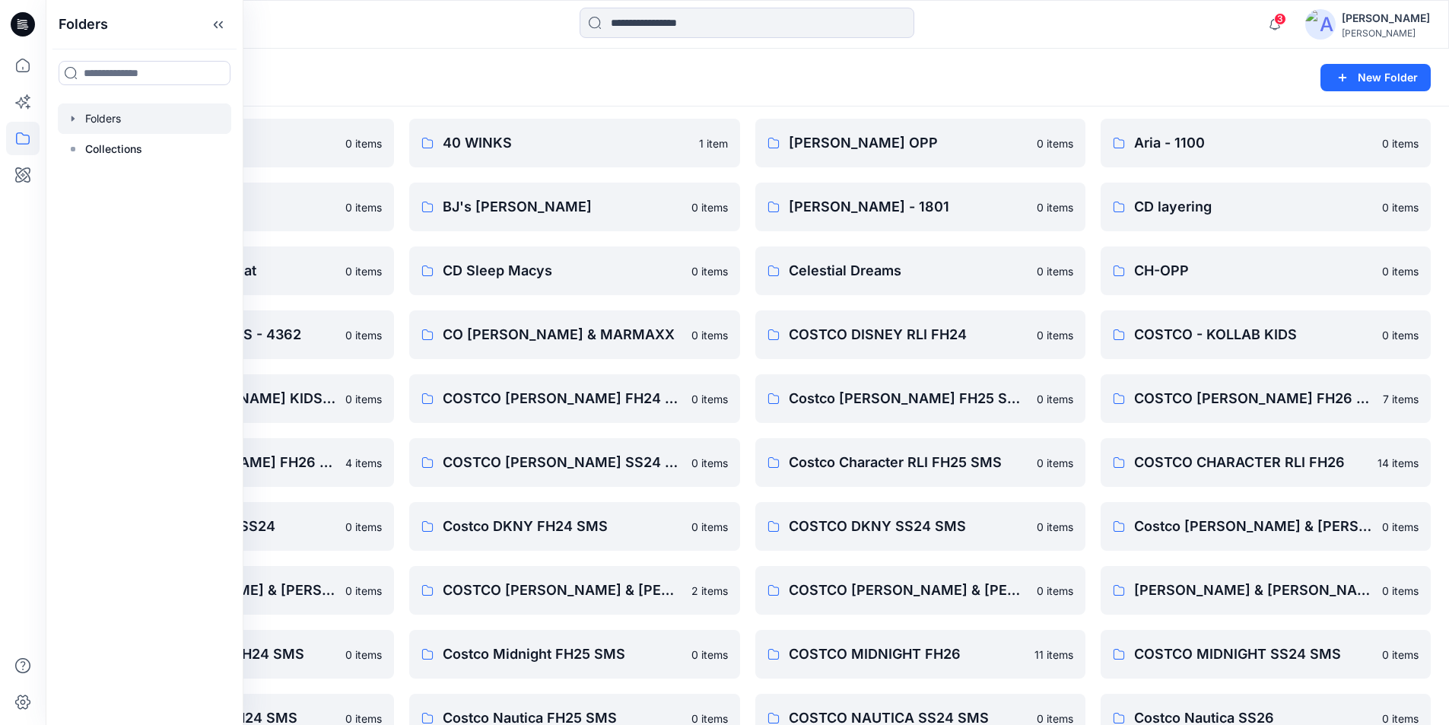
scroll to position [76, 0]
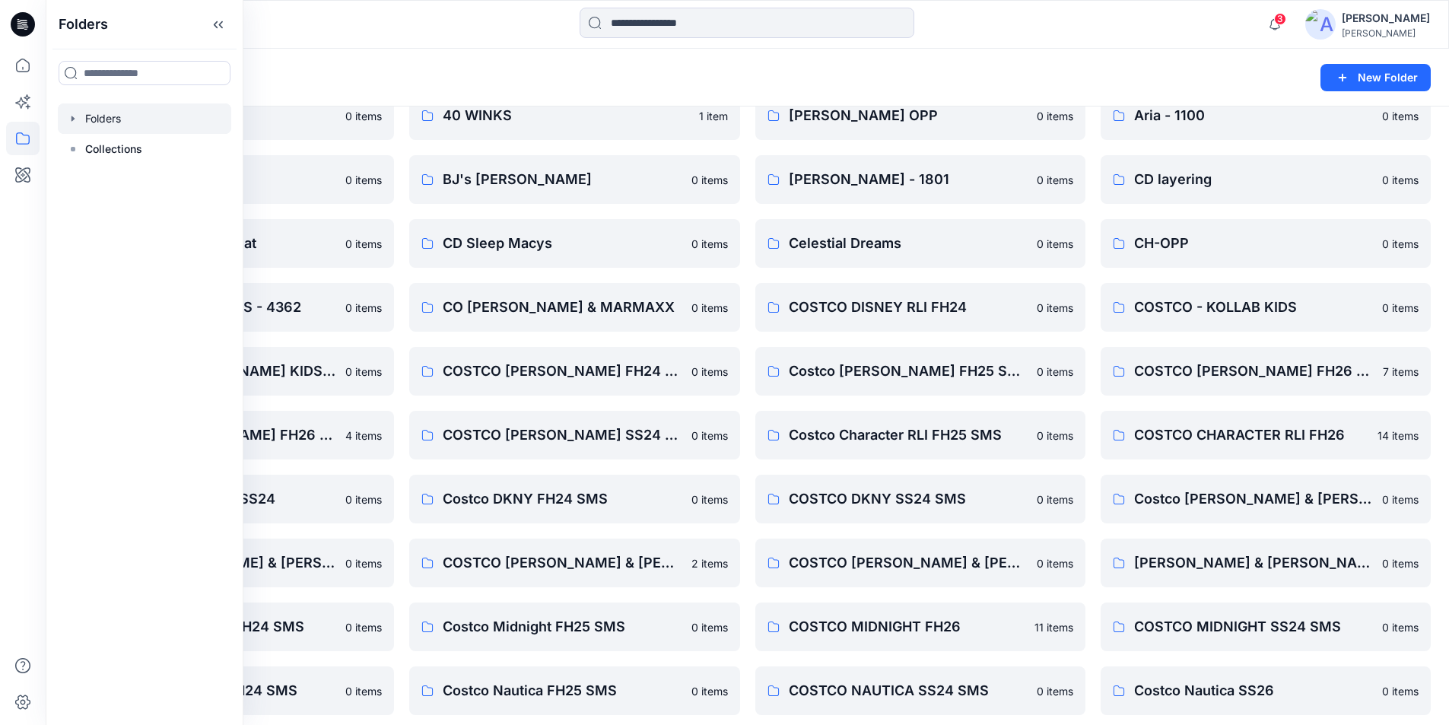
click at [389, 56] on div "Folders New Folder" at bounding box center [748, 78] width 1404 height 58
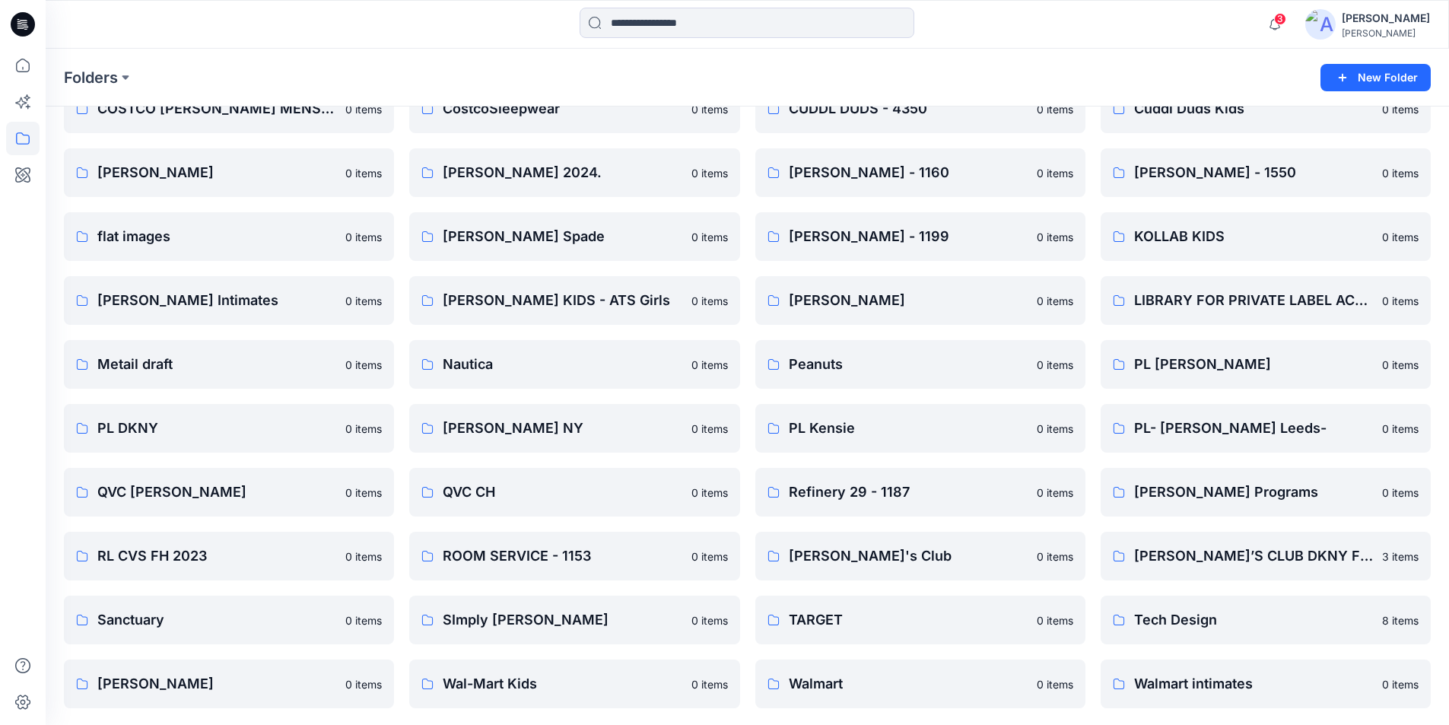
scroll to position [851, 0]
click at [187, 678] on p "[PERSON_NAME]" at bounding box center [216, 682] width 239 height 21
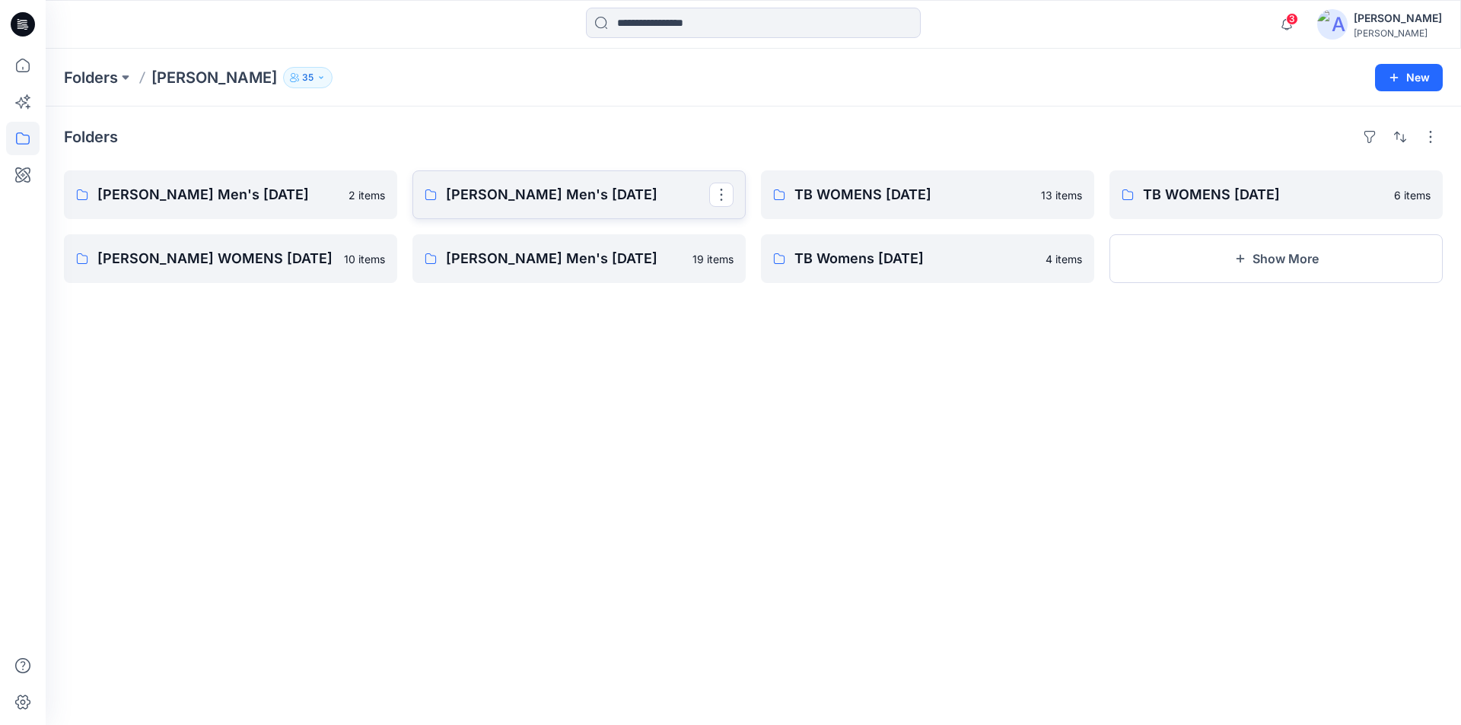
click at [575, 202] on p "[PERSON_NAME] Men's [DATE]" at bounding box center [577, 194] width 263 height 21
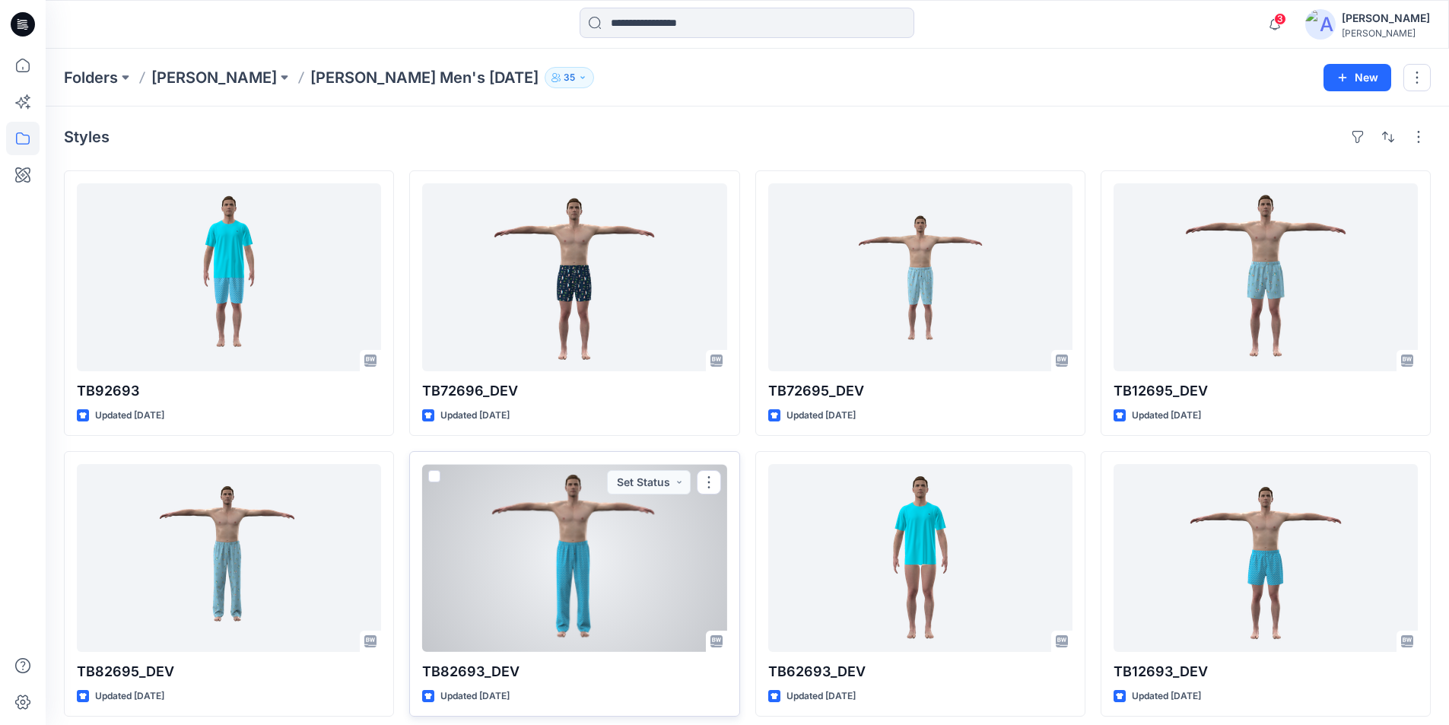
scroll to position [10, 0]
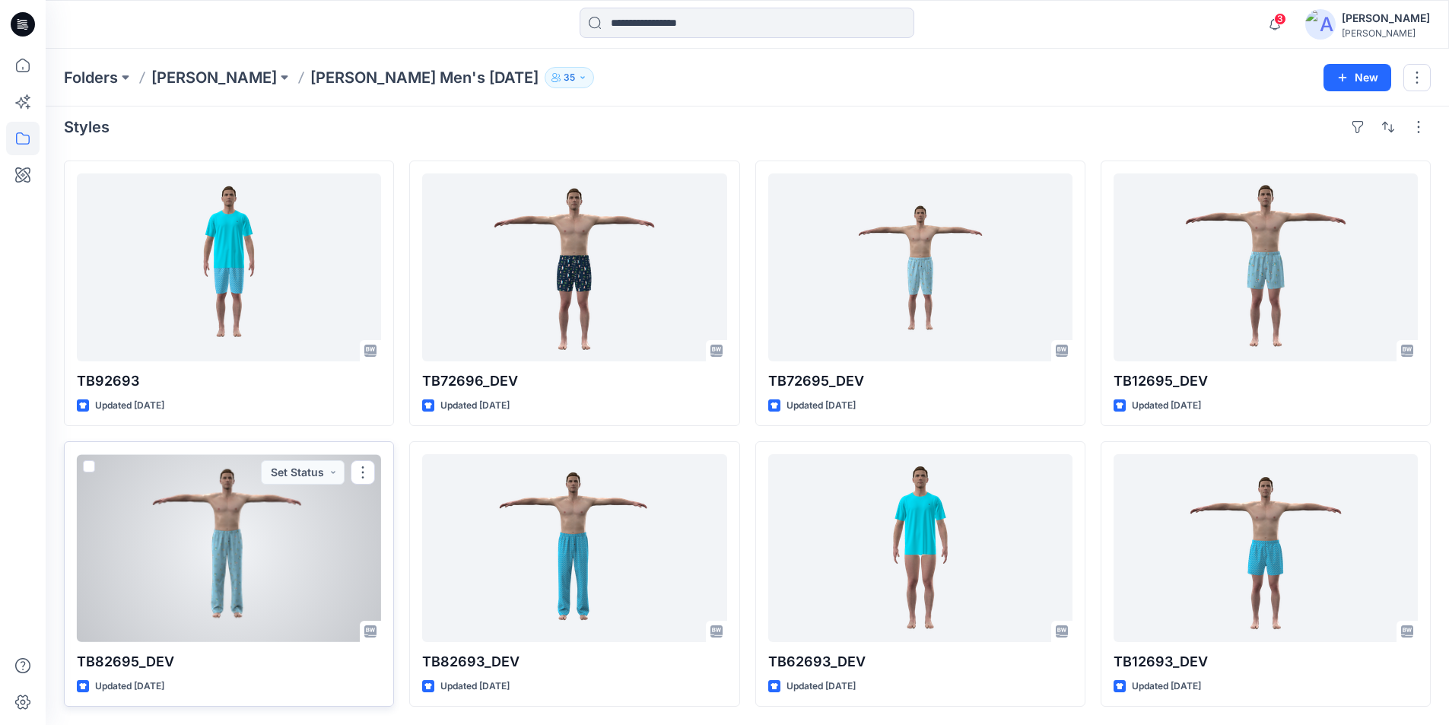
click at [256, 581] on div at bounding box center [229, 548] width 304 height 188
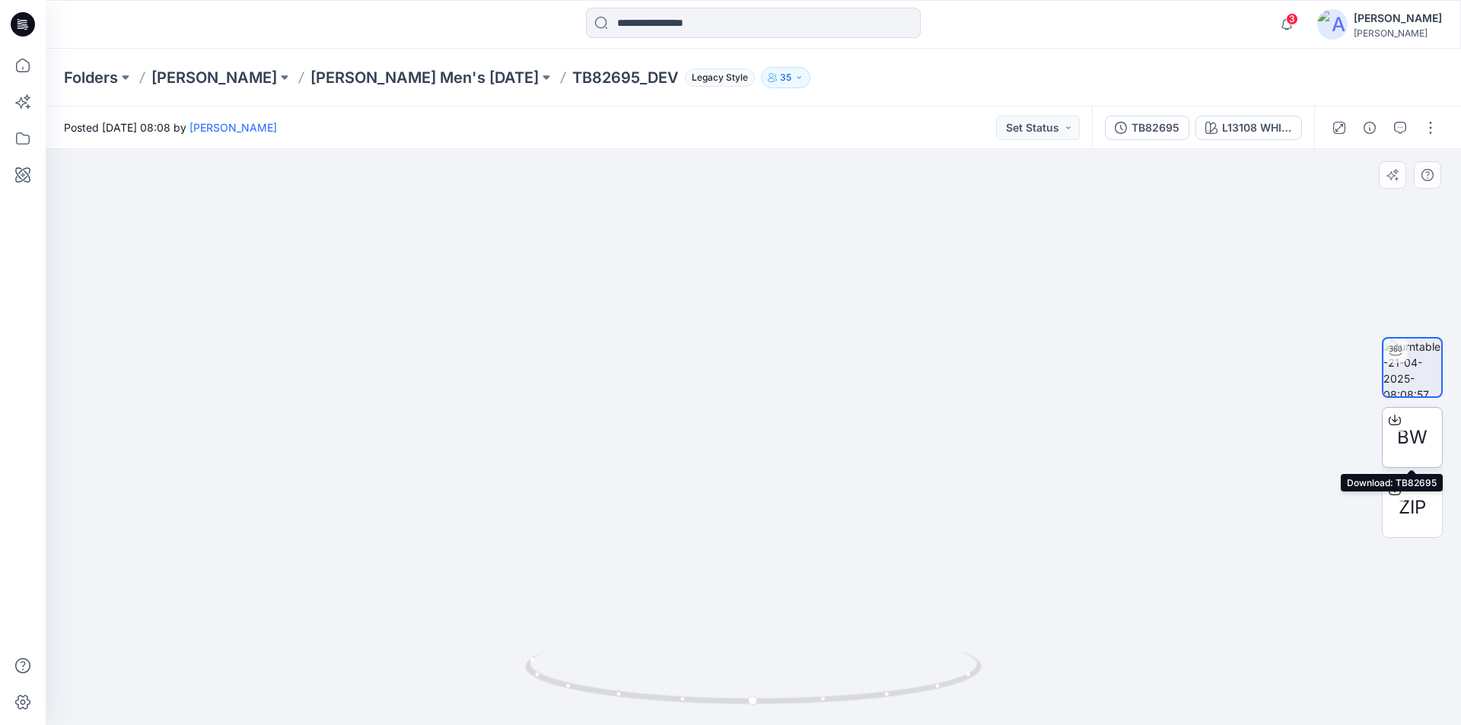
click at [1391, 417] on icon at bounding box center [1394, 420] width 12 height 12
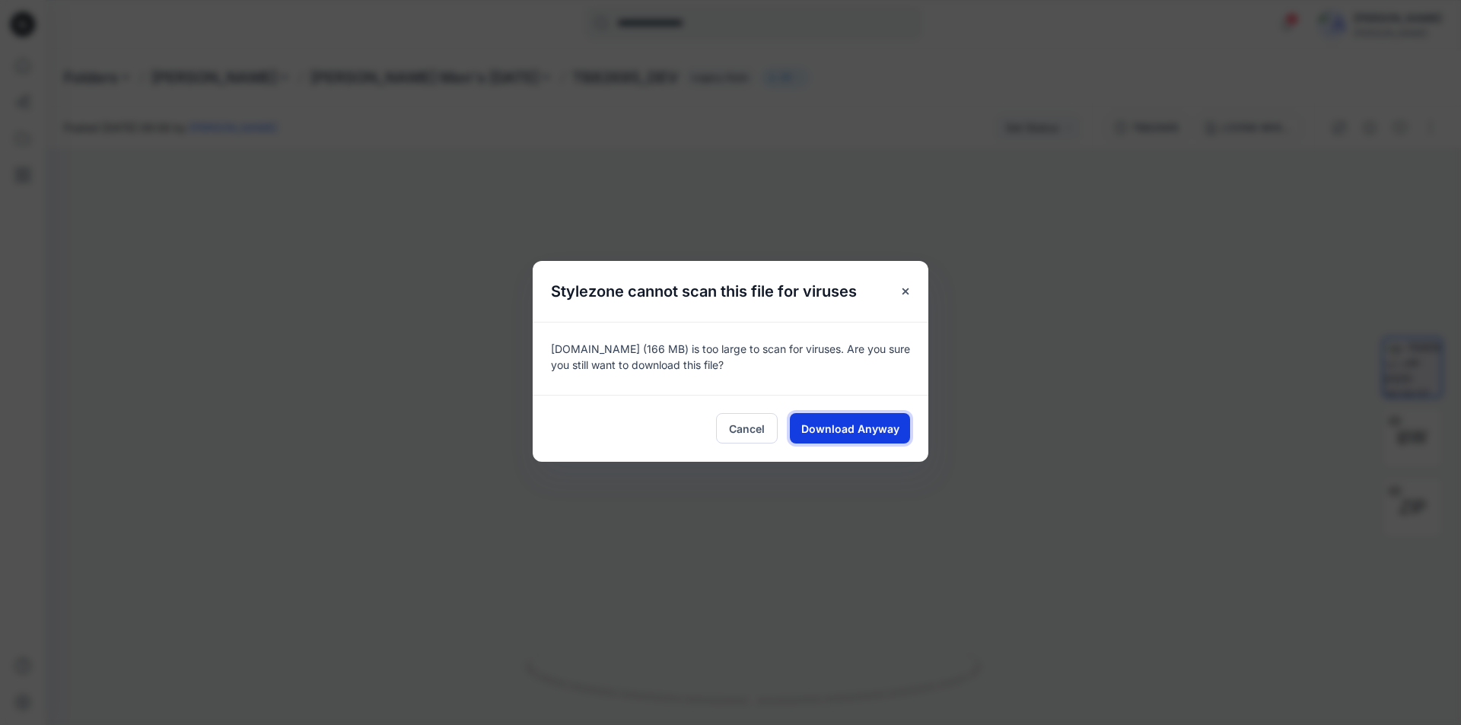
click at [860, 432] on span "Download Anyway" at bounding box center [850, 429] width 98 height 16
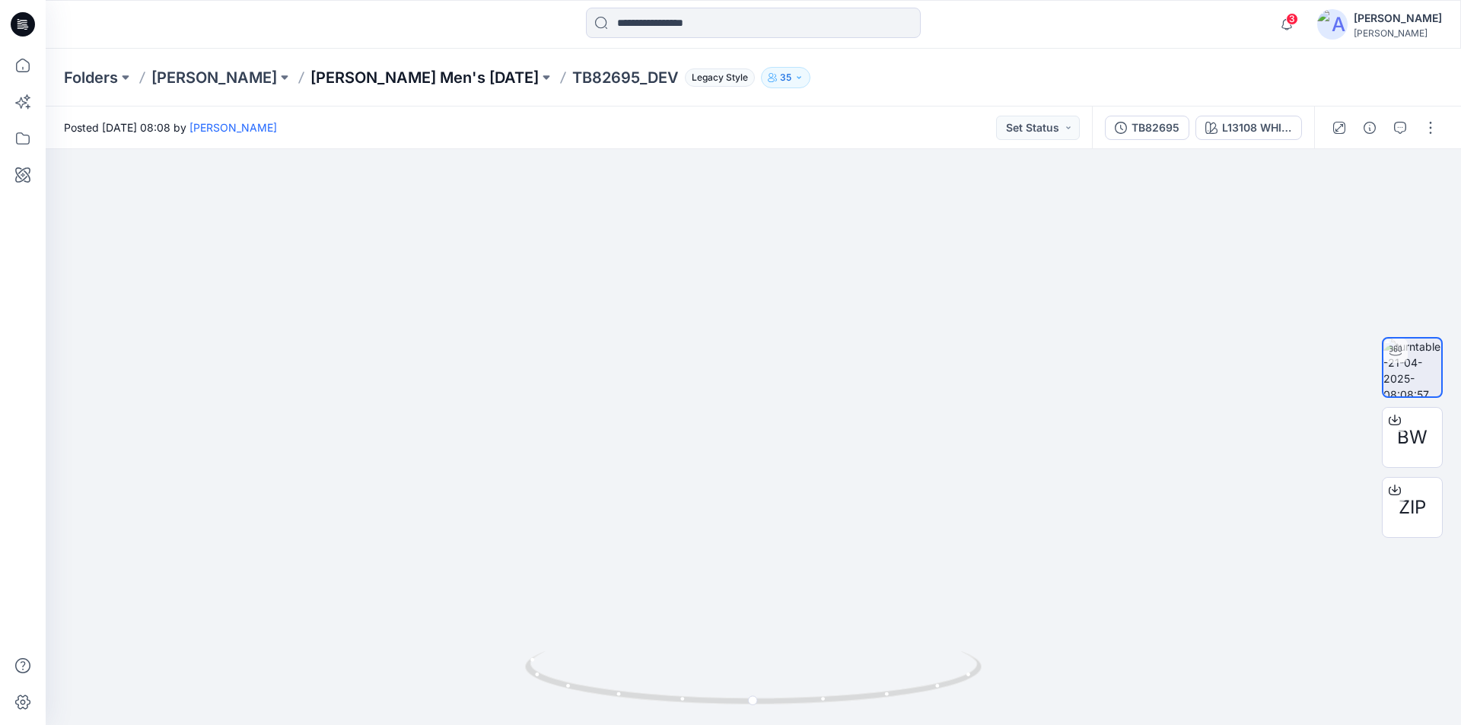
click at [362, 85] on p "[PERSON_NAME] Men's [DATE]" at bounding box center [424, 77] width 228 height 21
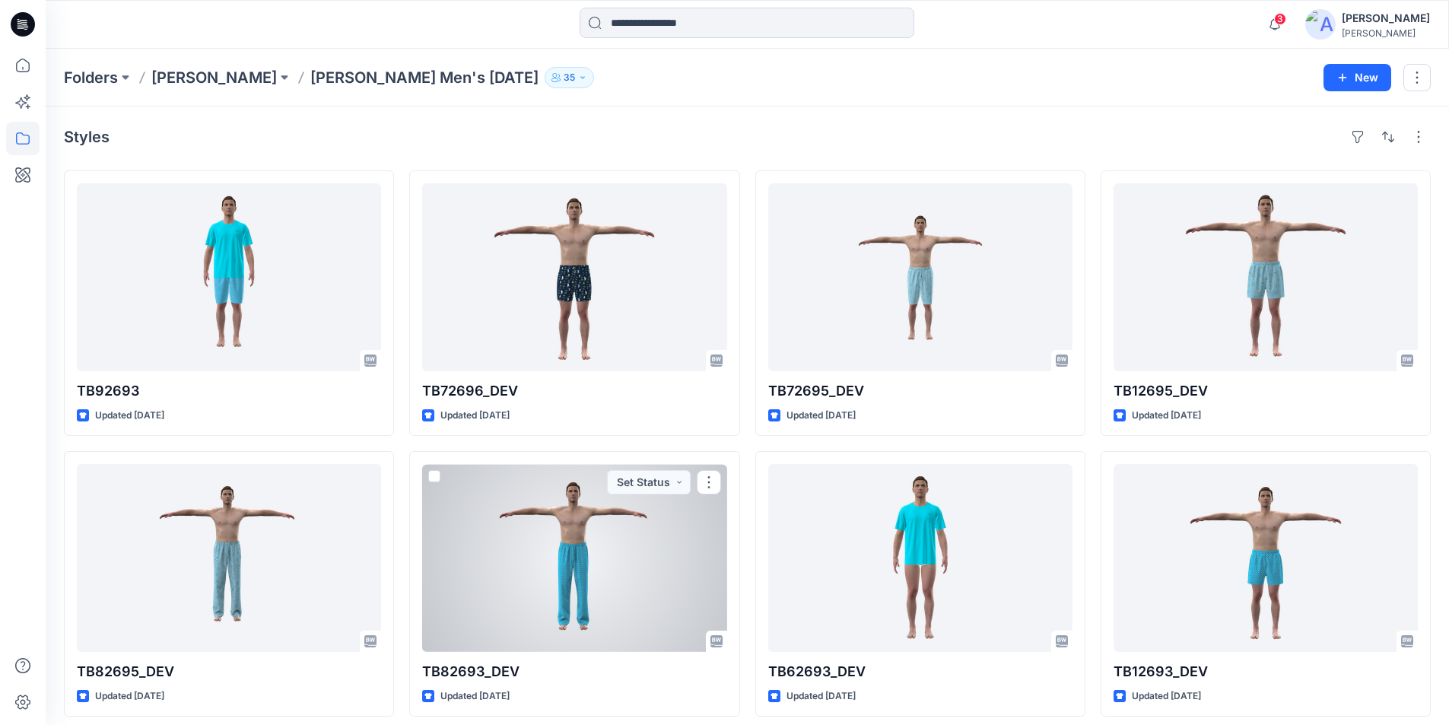
click at [564, 603] on div at bounding box center [574, 558] width 304 height 188
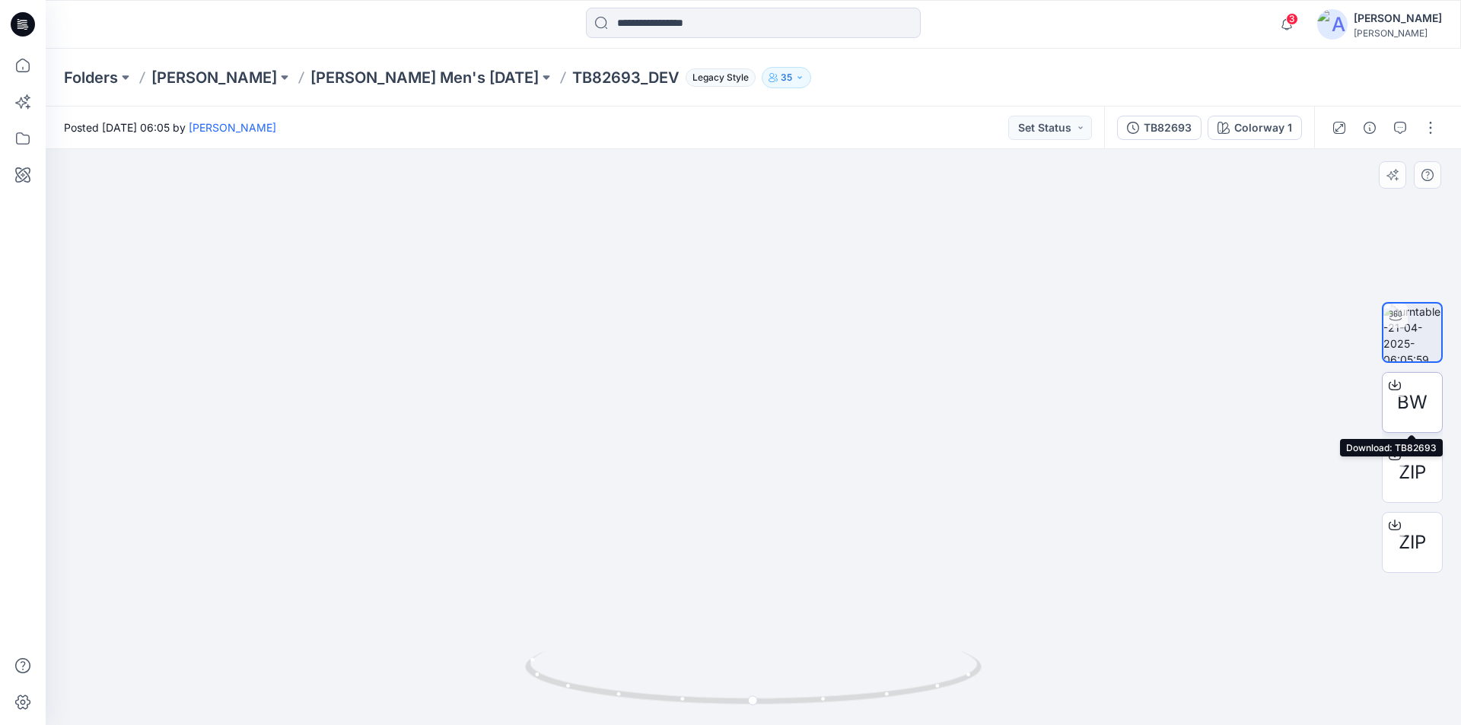
click at [1393, 382] on icon at bounding box center [1394, 385] width 12 height 12
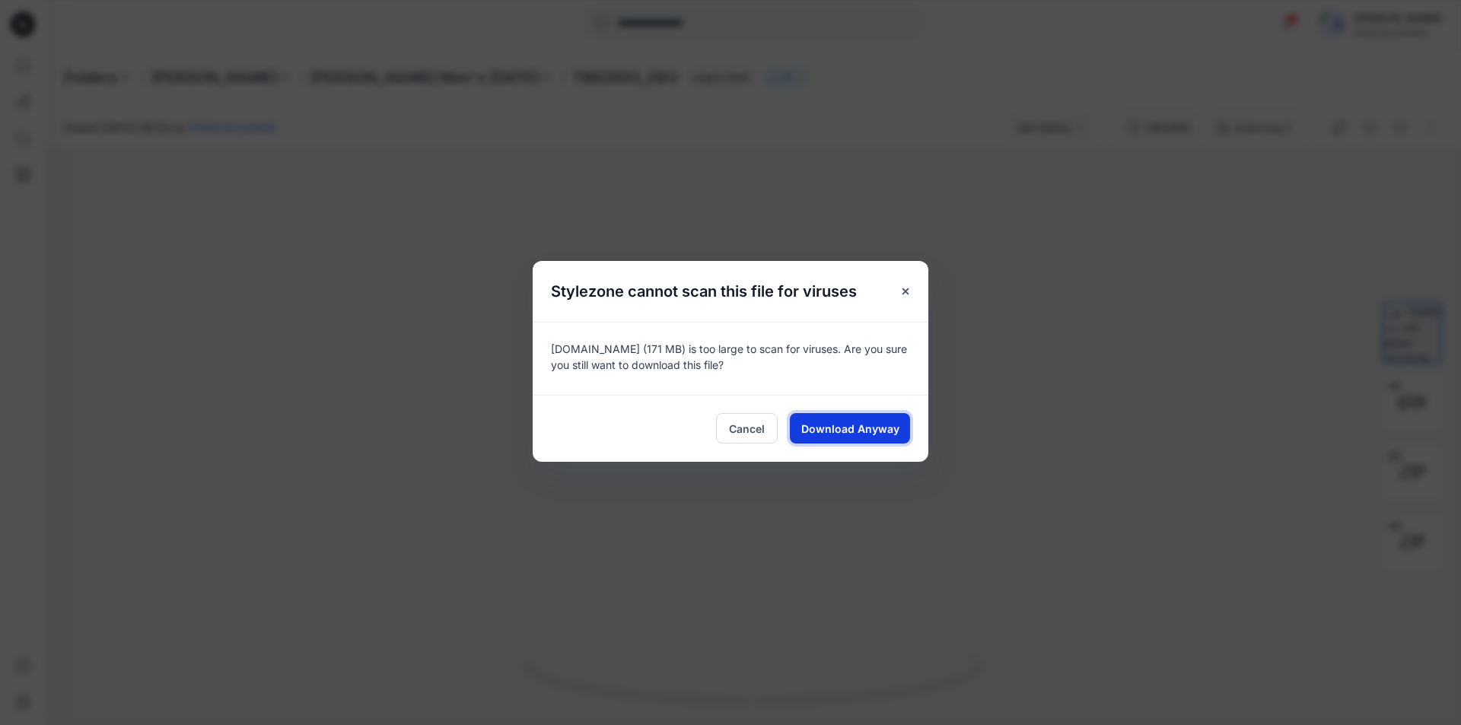
click at [859, 425] on span "Download Anyway" at bounding box center [850, 429] width 98 height 16
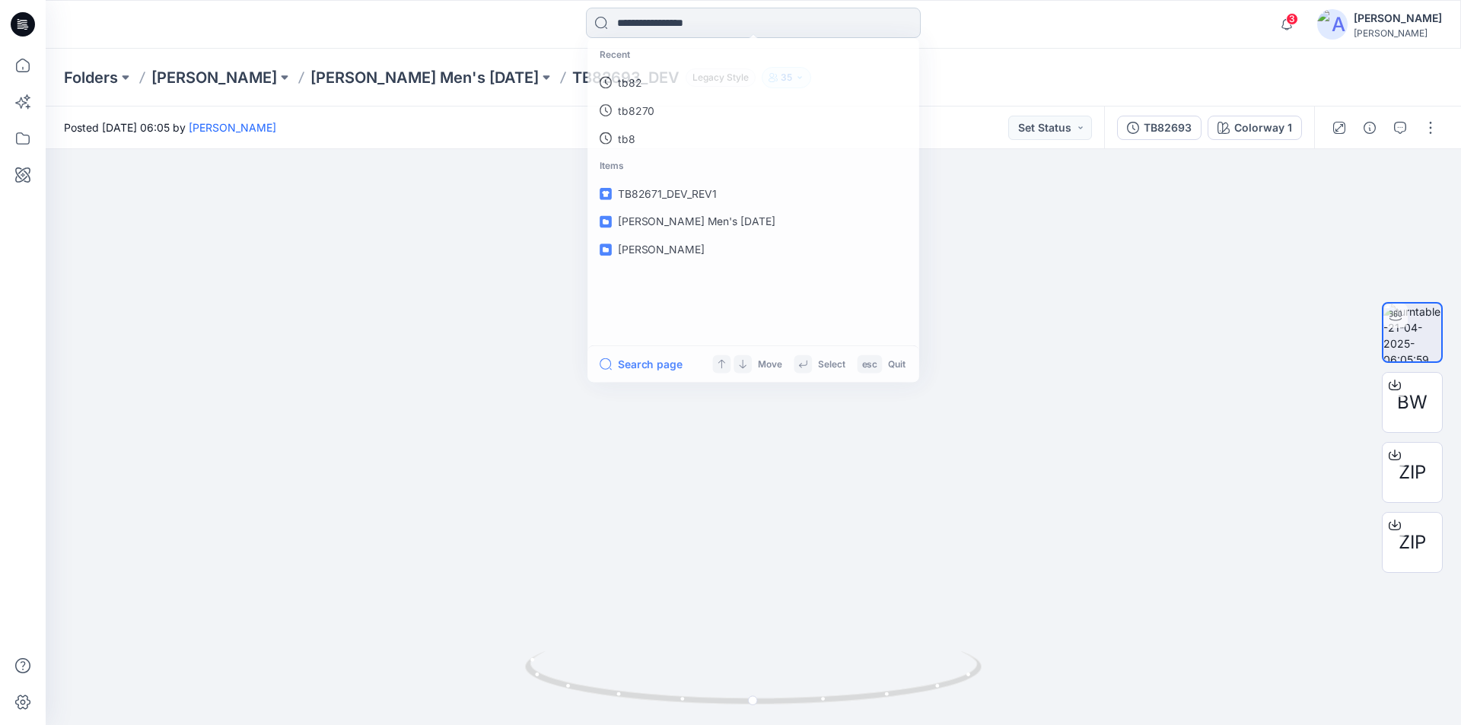
click at [794, 30] on input at bounding box center [753, 23] width 335 height 30
click at [393, 78] on p "[PERSON_NAME] Men's [DATE]" at bounding box center [424, 77] width 228 height 21
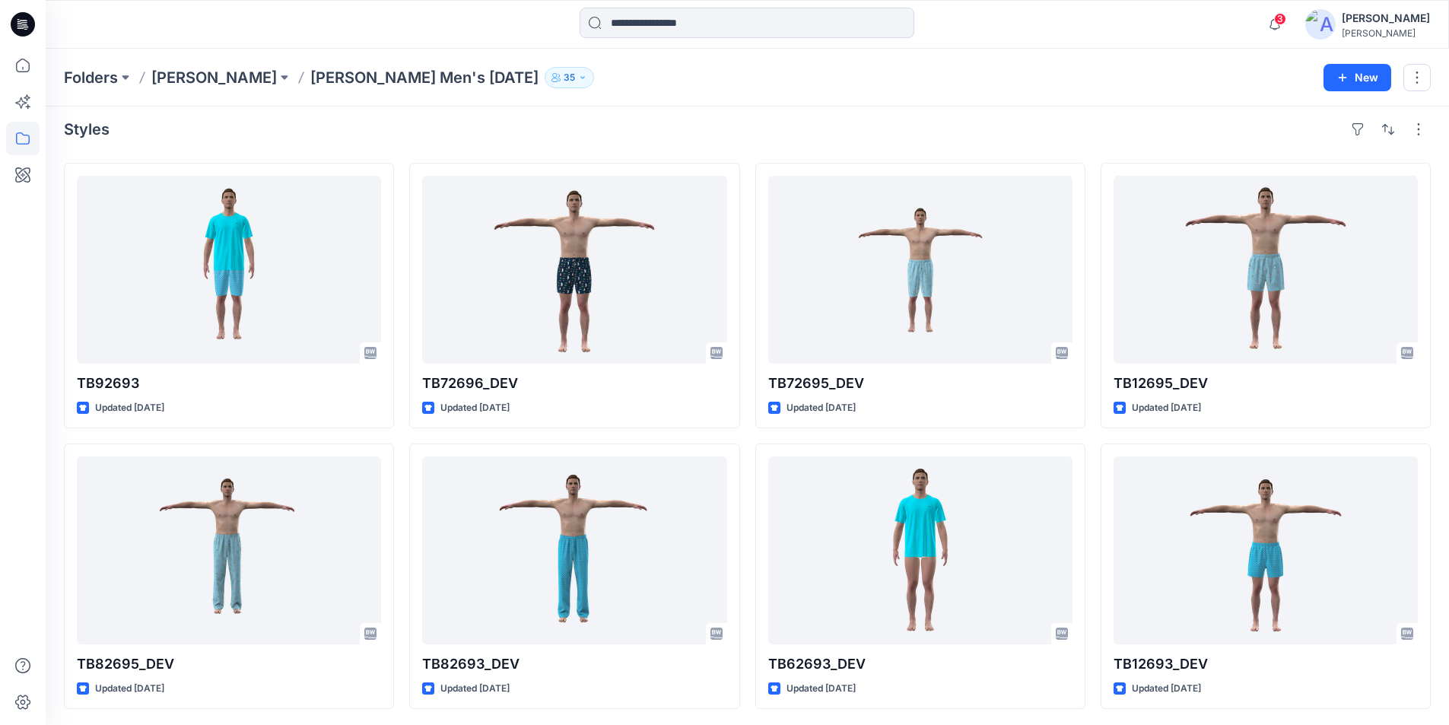
scroll to position [10, 0]
click at [224, 76] on p "[PERSON_NAME]" at bounding box center [214, 77] width 126 height 21
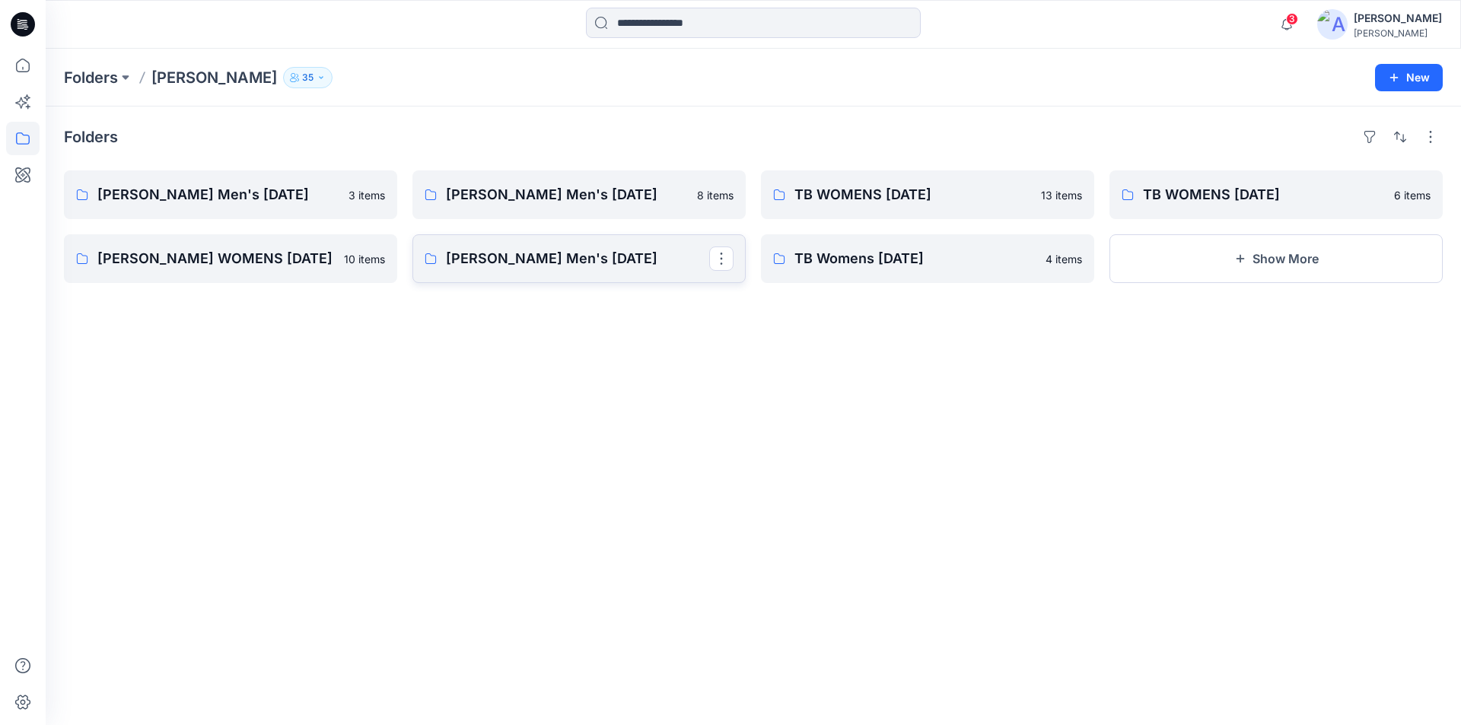
click at [619, 259] on p "[PERSON_NAME] Men's [DATE]" at bounding box center [577, 258] width 263 height 21
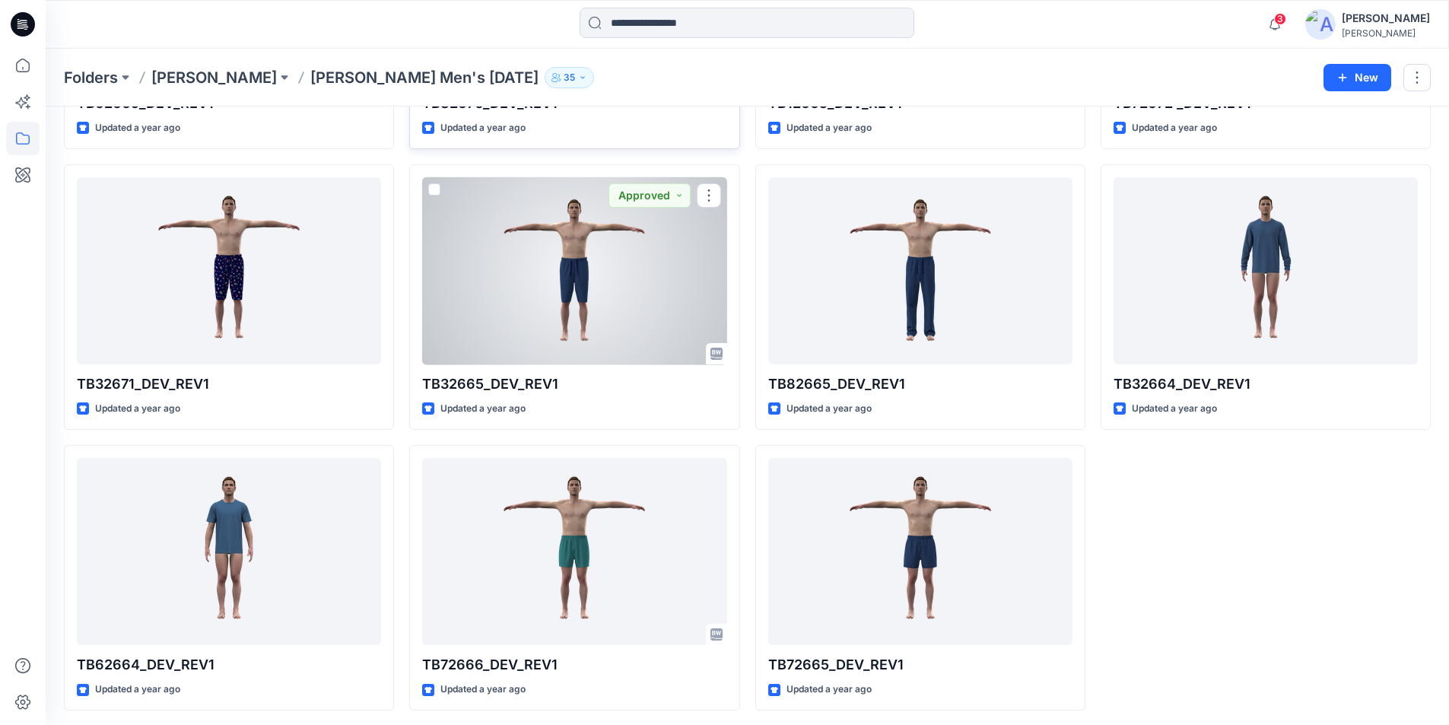
scroll to position [853, 0]
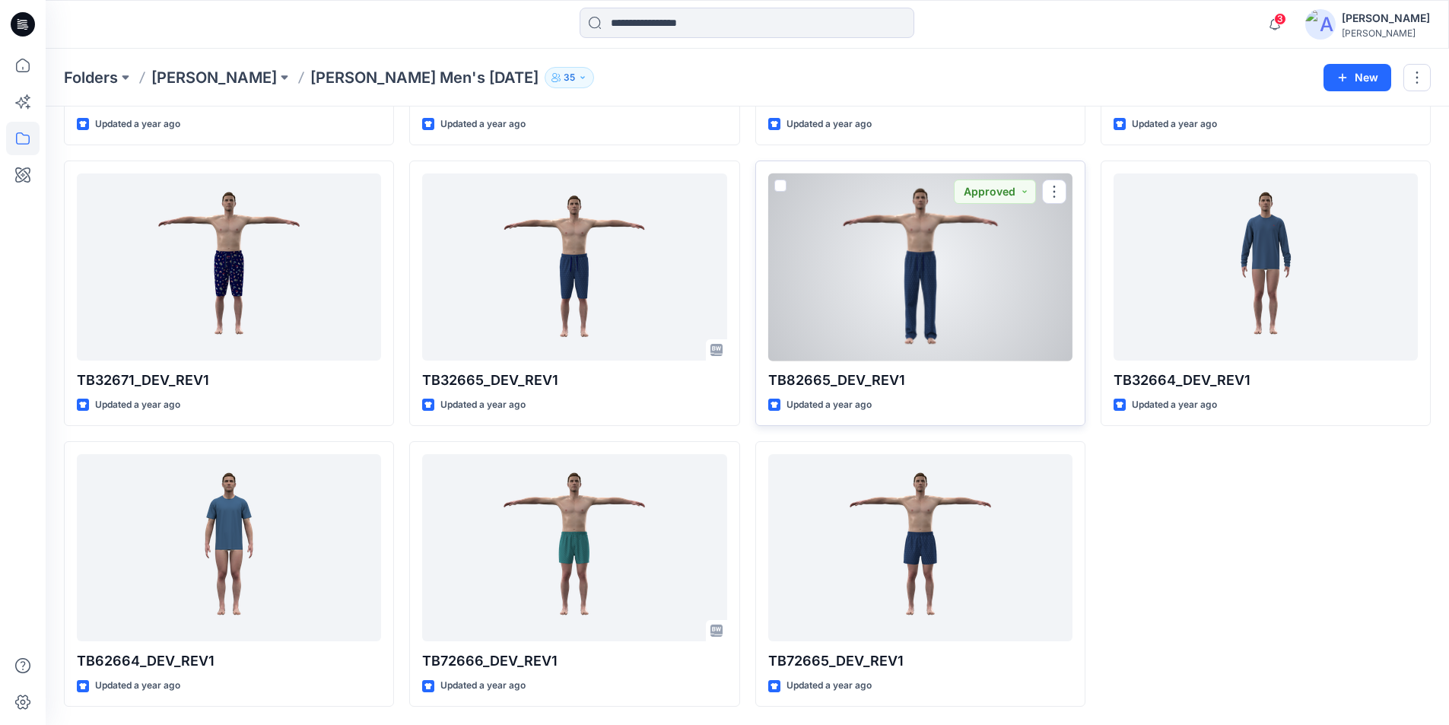
click at [973, 285] on div at bounding box center [920, 267] width 304 height 188
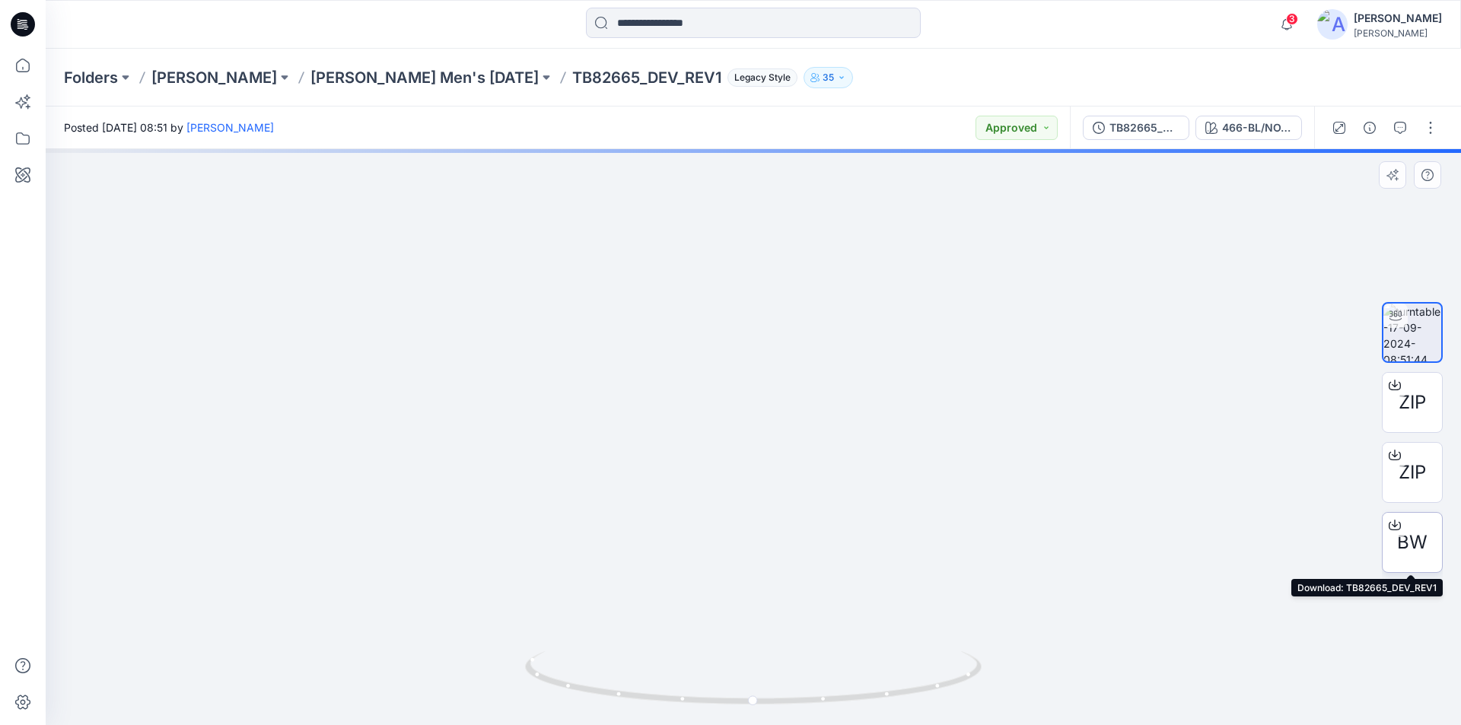
click at [1393, 523] on icon at bounding box center [1394, 525] width 12 height 12
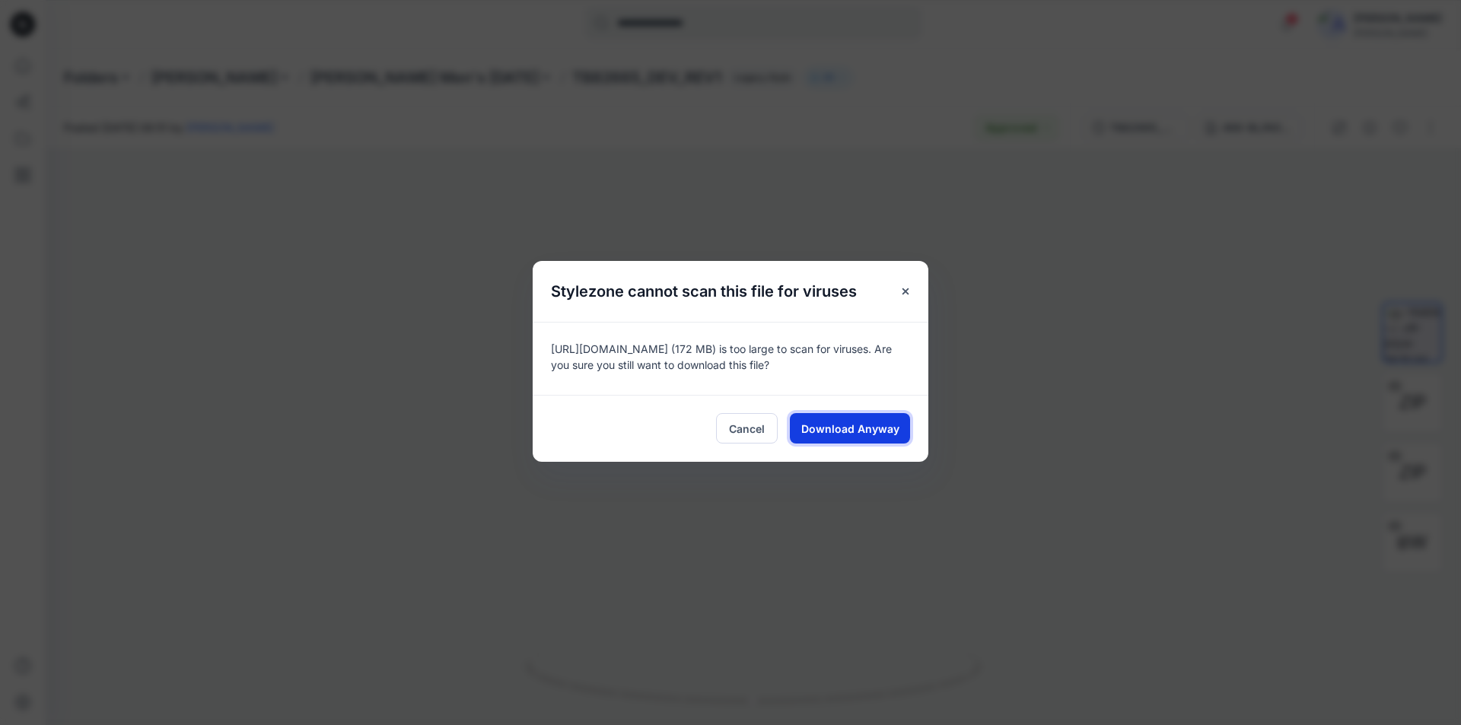
click at [870, 431] on span "Download Anyway" at bounding box center [850, 429] width 98 height 16
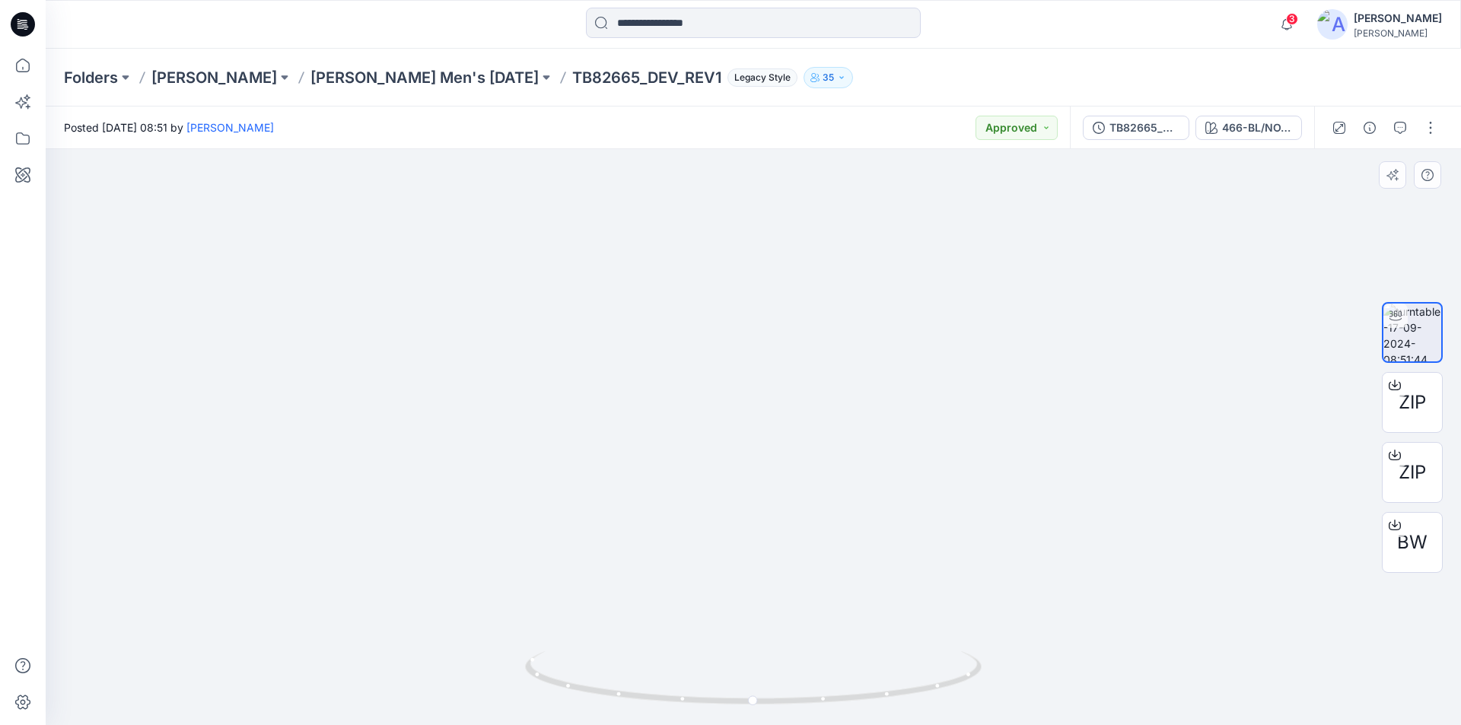
drag, startPoint x: 829, startPoint y: 409, endPoint x: 798, endPoint y: 250, distance: 162.0
drag, startPoint x: 765, startPoint y: 487, endPoint x: 758, endPoint y: 365, distance: 121.9
drag, startPoint x: 791, startPoint y: 196, endPoint x: 758, endPoint y: 503, distance: 308.3
click at [424, 80] on p "[PERSON_NAME] Men's [DATE]" at bounding box center [424, 77] width 228 height 21
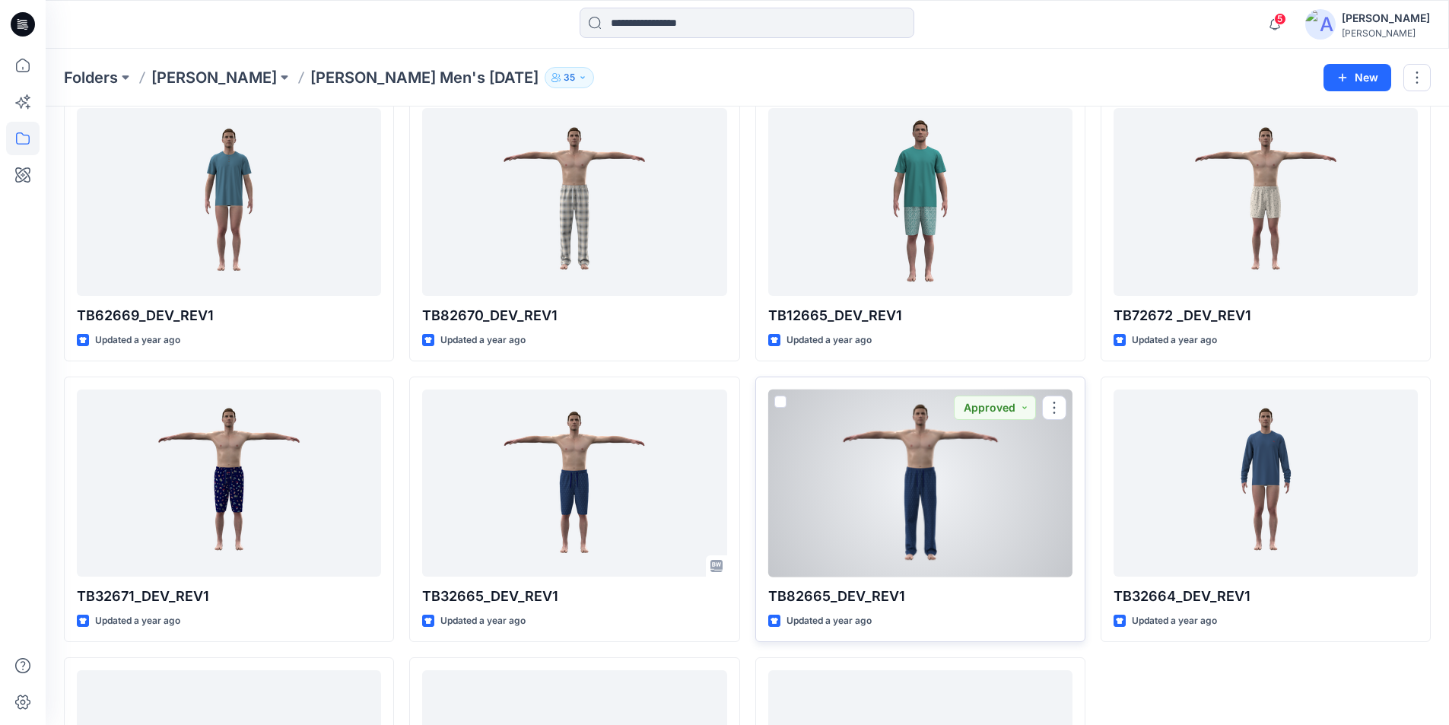
scroll to position [548, 0]
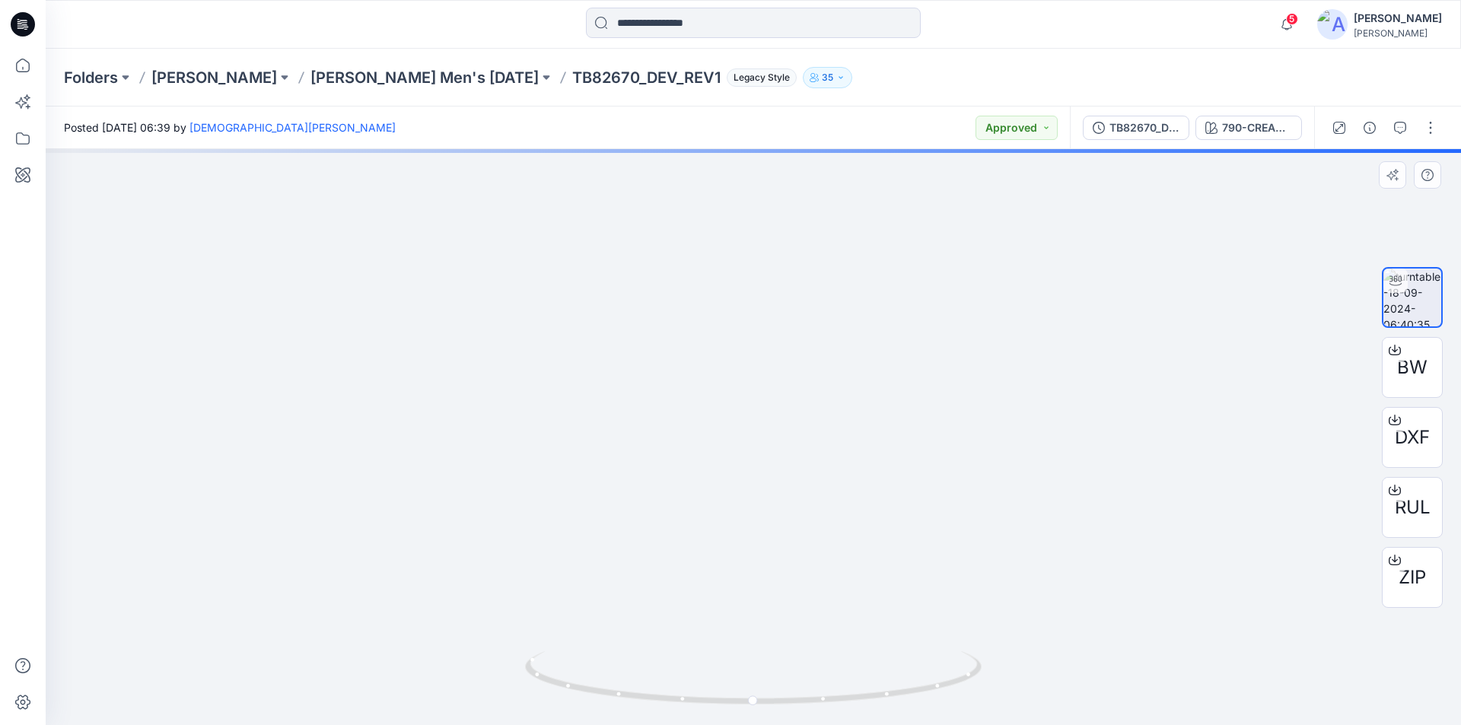
click at [491, 351] on img at bounding box center [753, 84] width 1989 height 1283
click at [256, 78] on p "[PERSON_NAME]" at bounding box center [214, 77] width 126 height 21
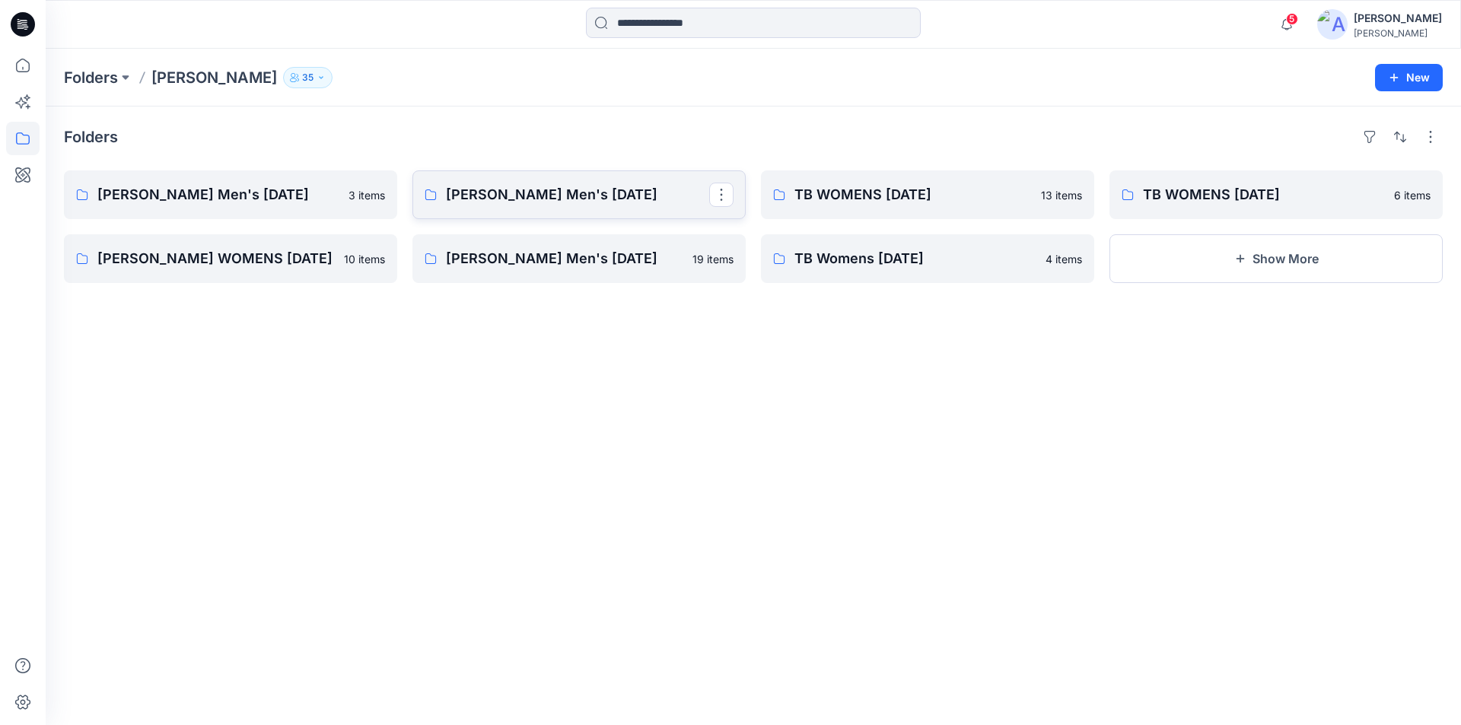
click at [625, 199] on p "[PERSON_NAME] Men's [DATE]" at bounding box center [577, 194] width 263 height 21
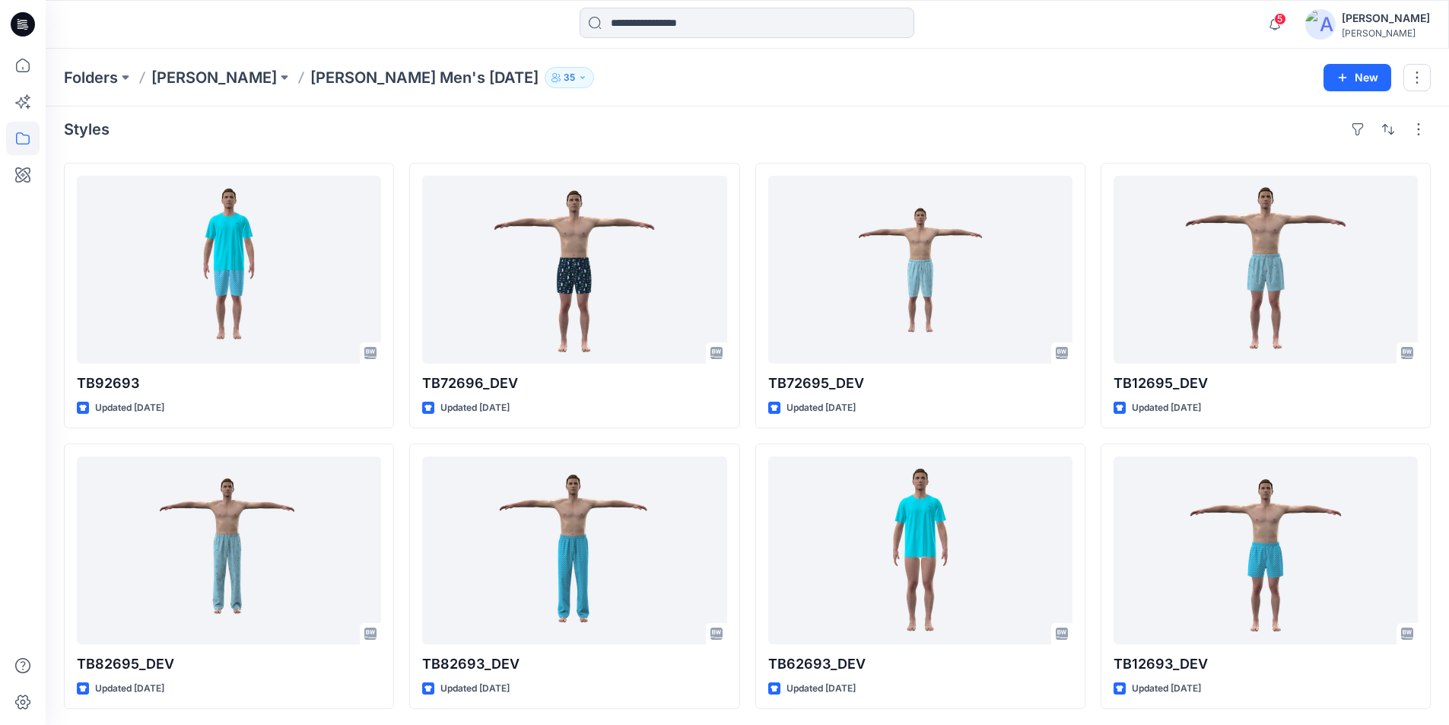
scroll to position [10, 0]
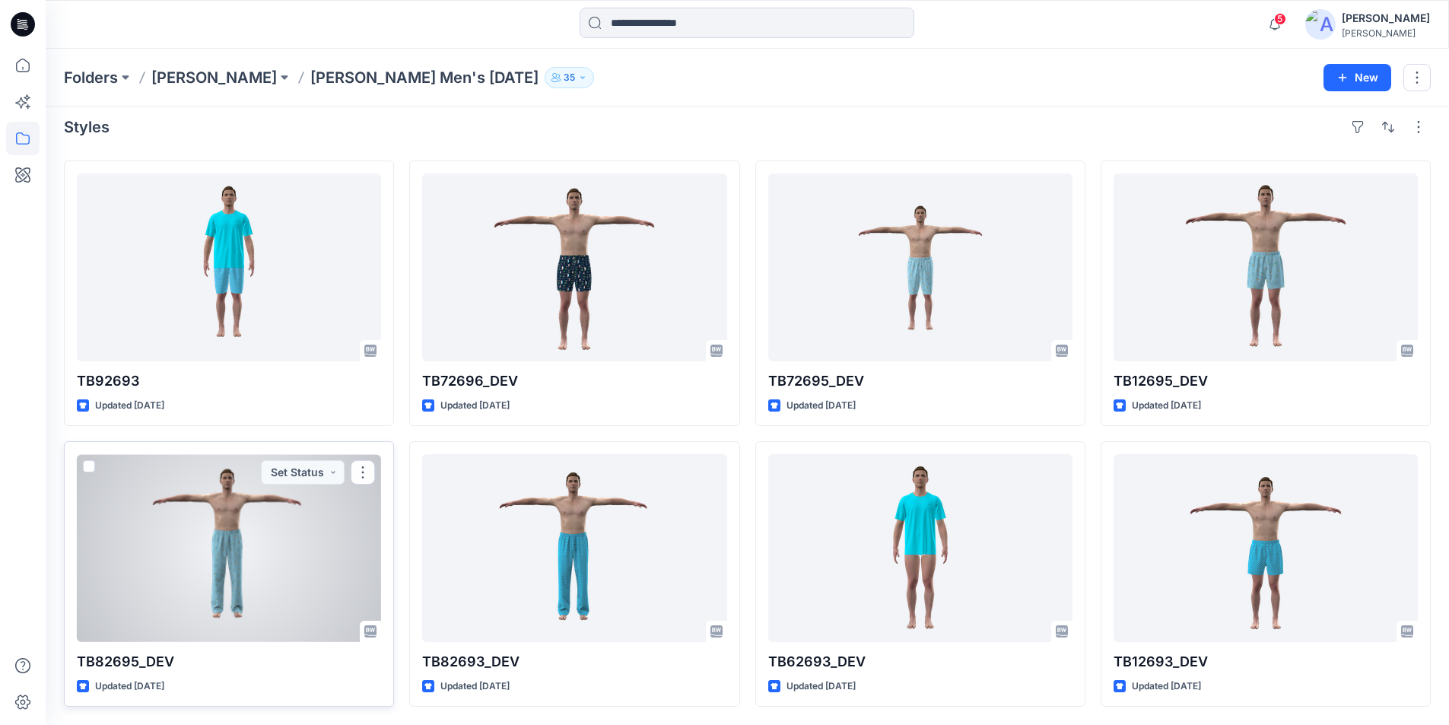
click at [289, 573] on div at bounding box center [229, 548] width 304 height 188
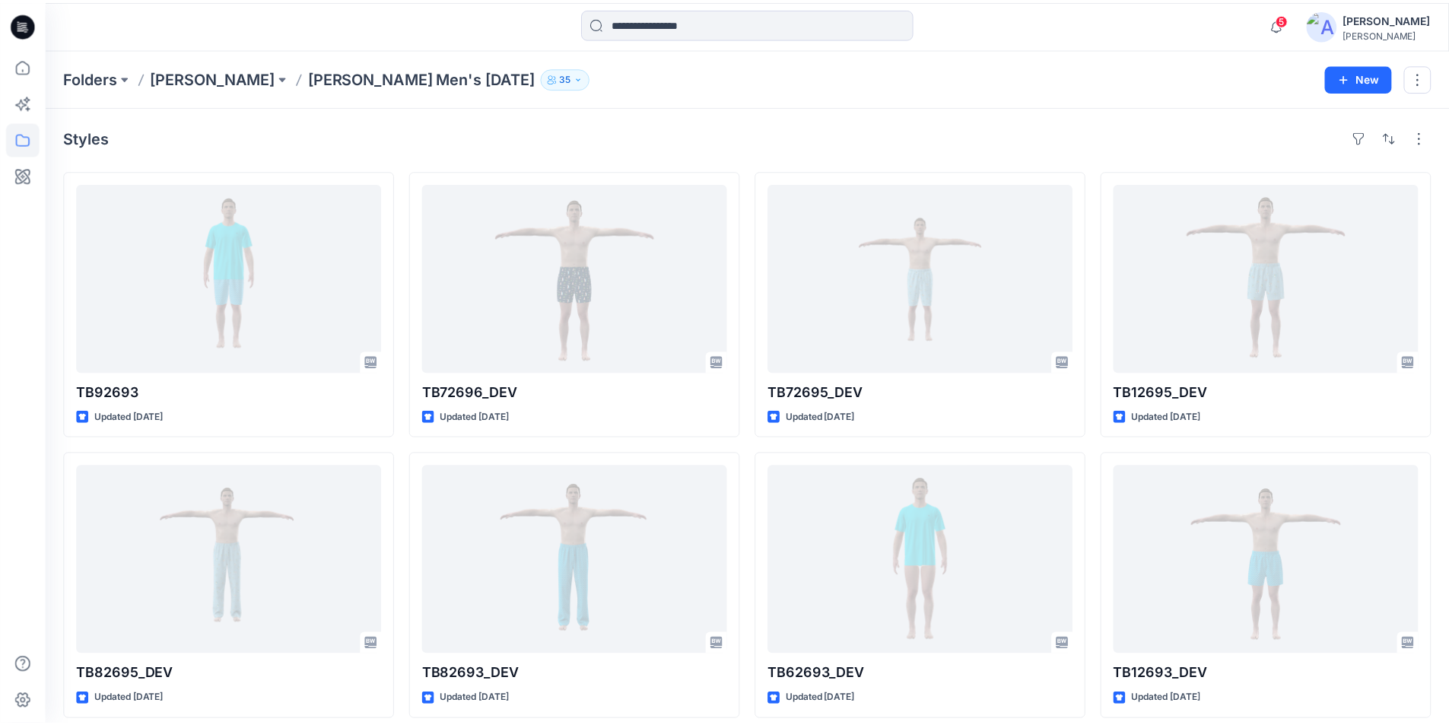
scroll to position [10, 0]
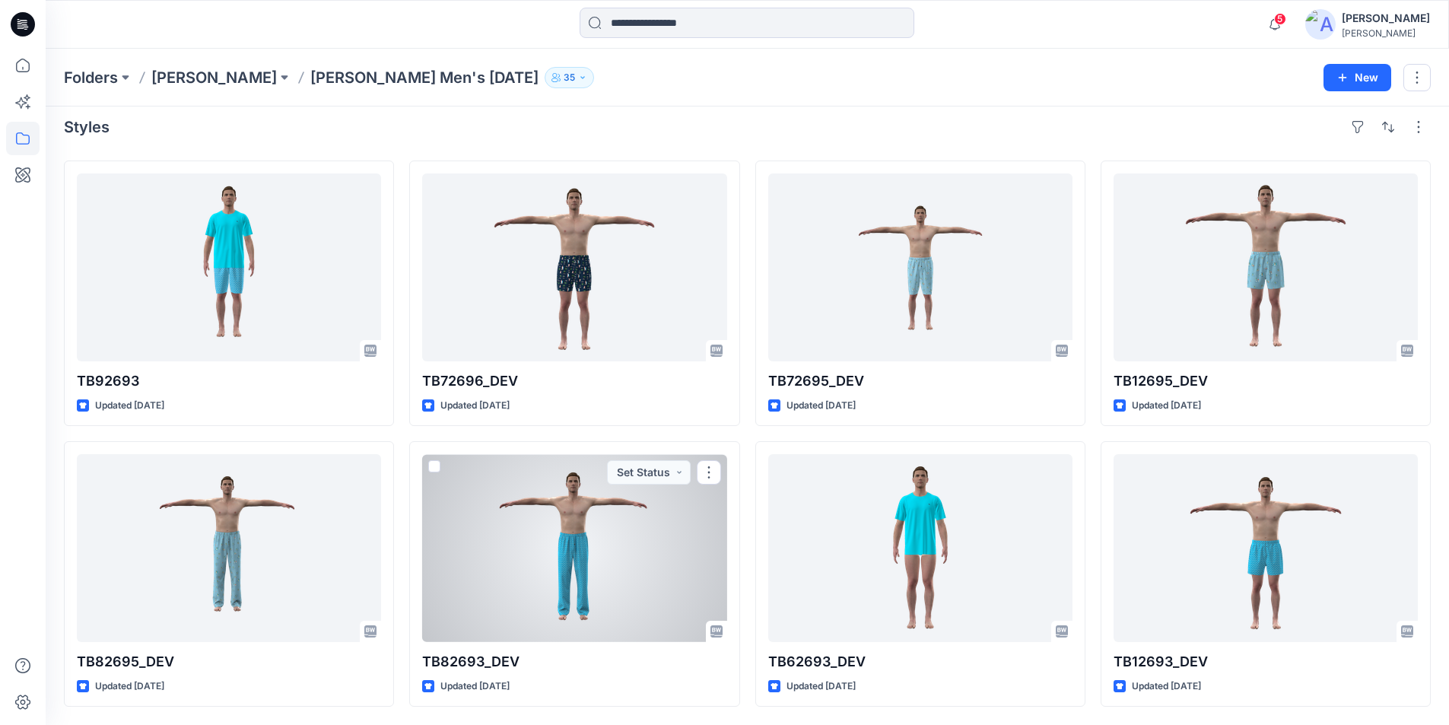
click at [585, 533] on div at bounding box center [574, 548] width 304 height 188
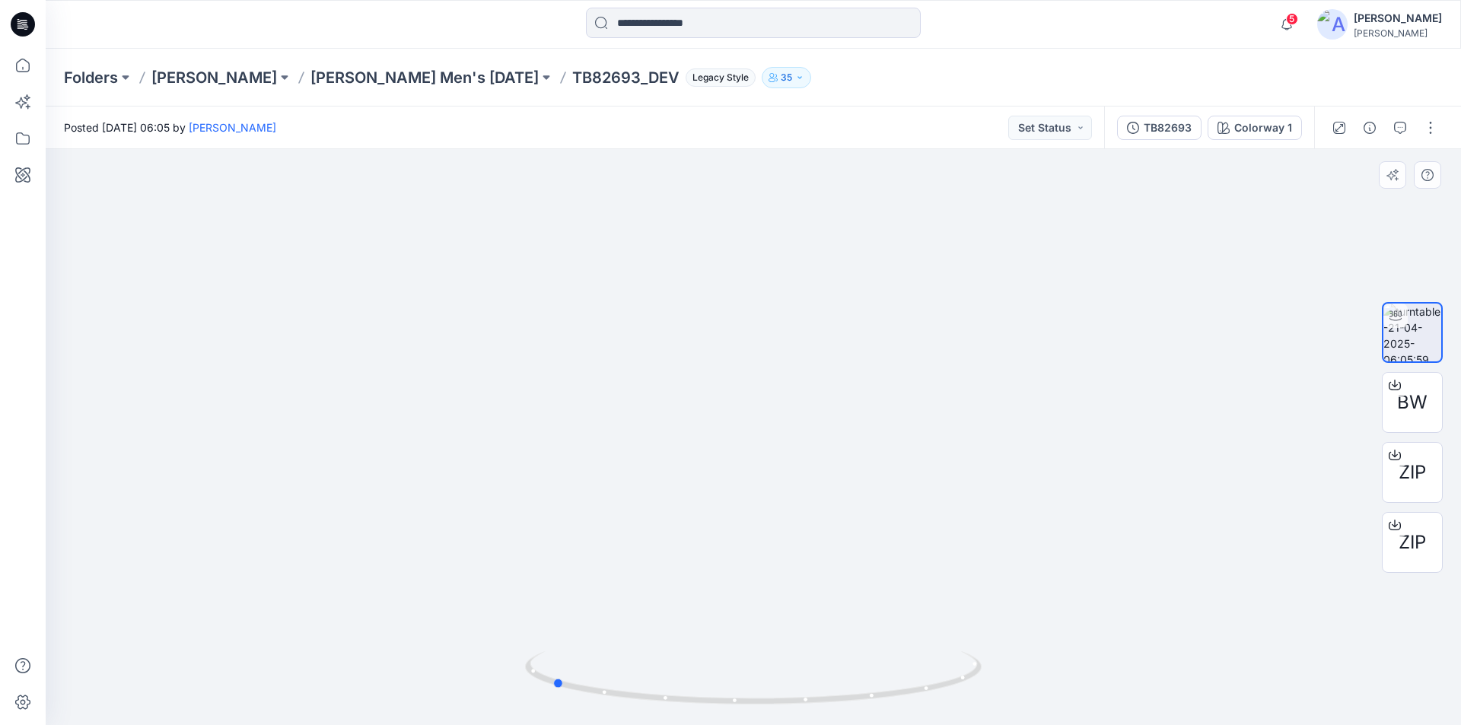
drag, startPoint x: 758, startPoint y: 704, endPoint x: 1013, endPoint y: 708, distance: 255.6
click at [1013, 708] on div at bounding box center [753, 437] width 1415 height 576
click at [24, 65] on icon at bounding box center [22, 65] width 33 height 33
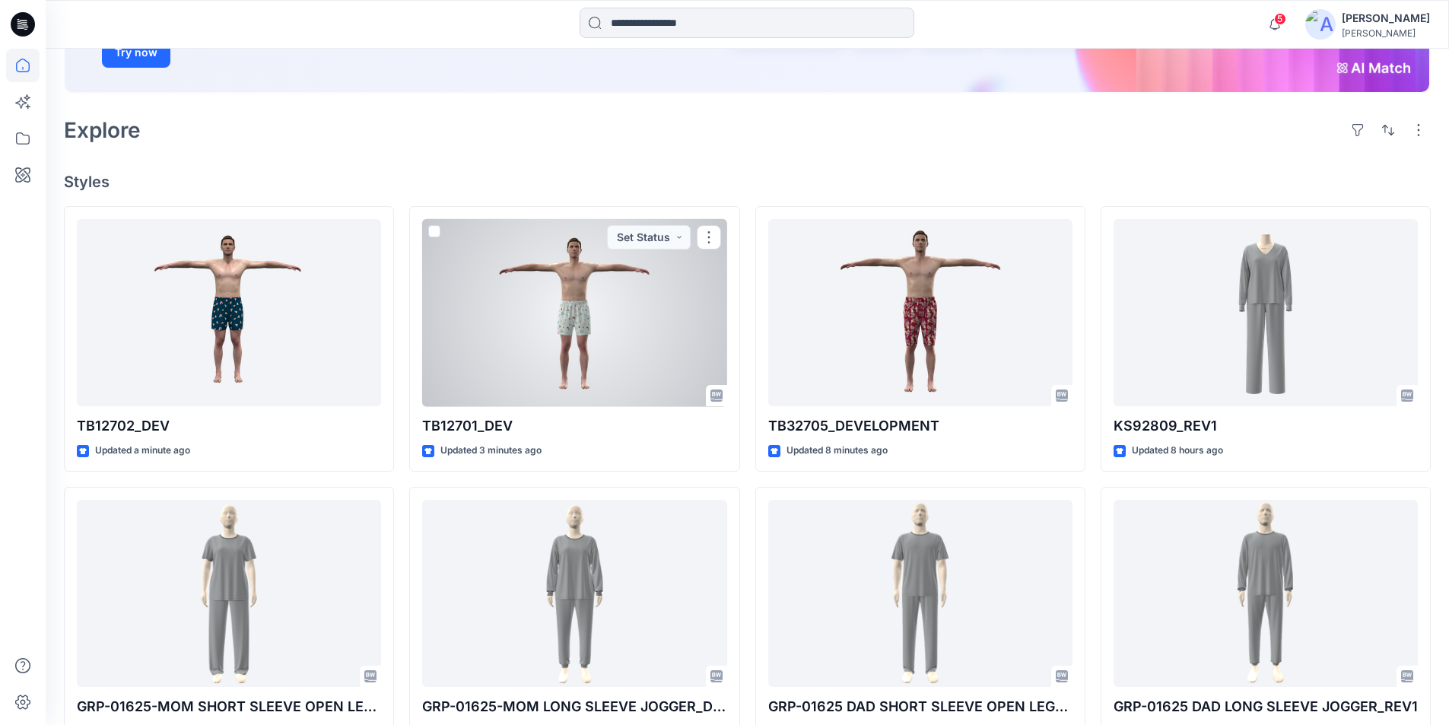
scroll to position [304, 0]
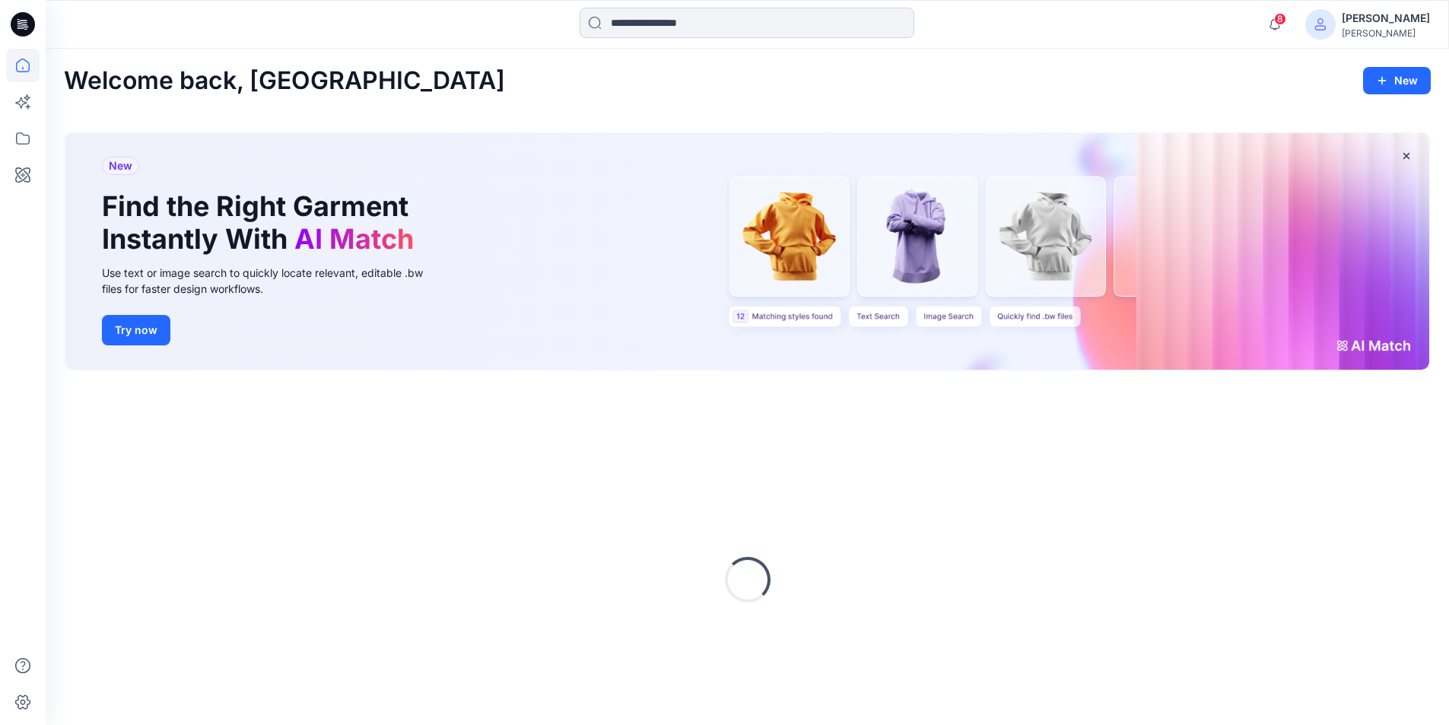
click at [676, 23] on input at bounding box center [747, 23] width 335 height 30
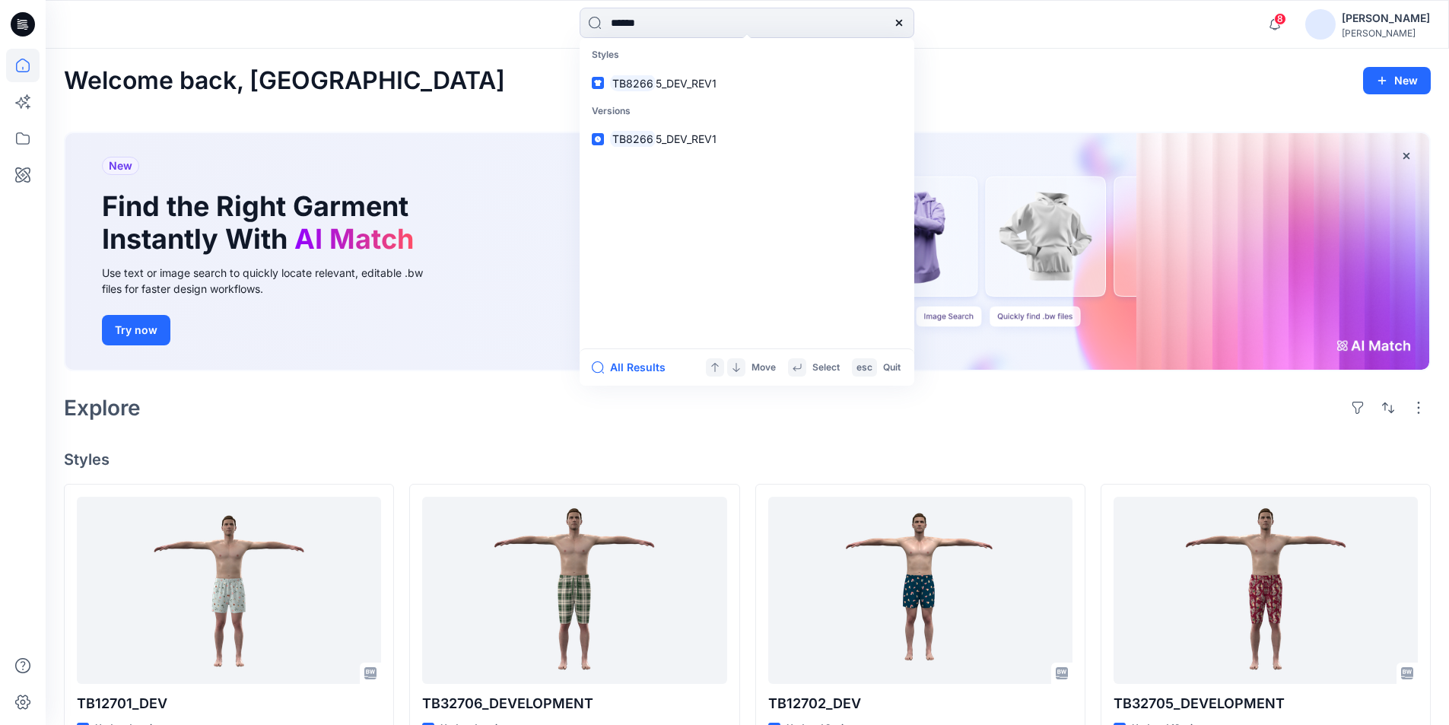
type input "******"
